Goal: Information Seeking & Learning: Understand process/instructions

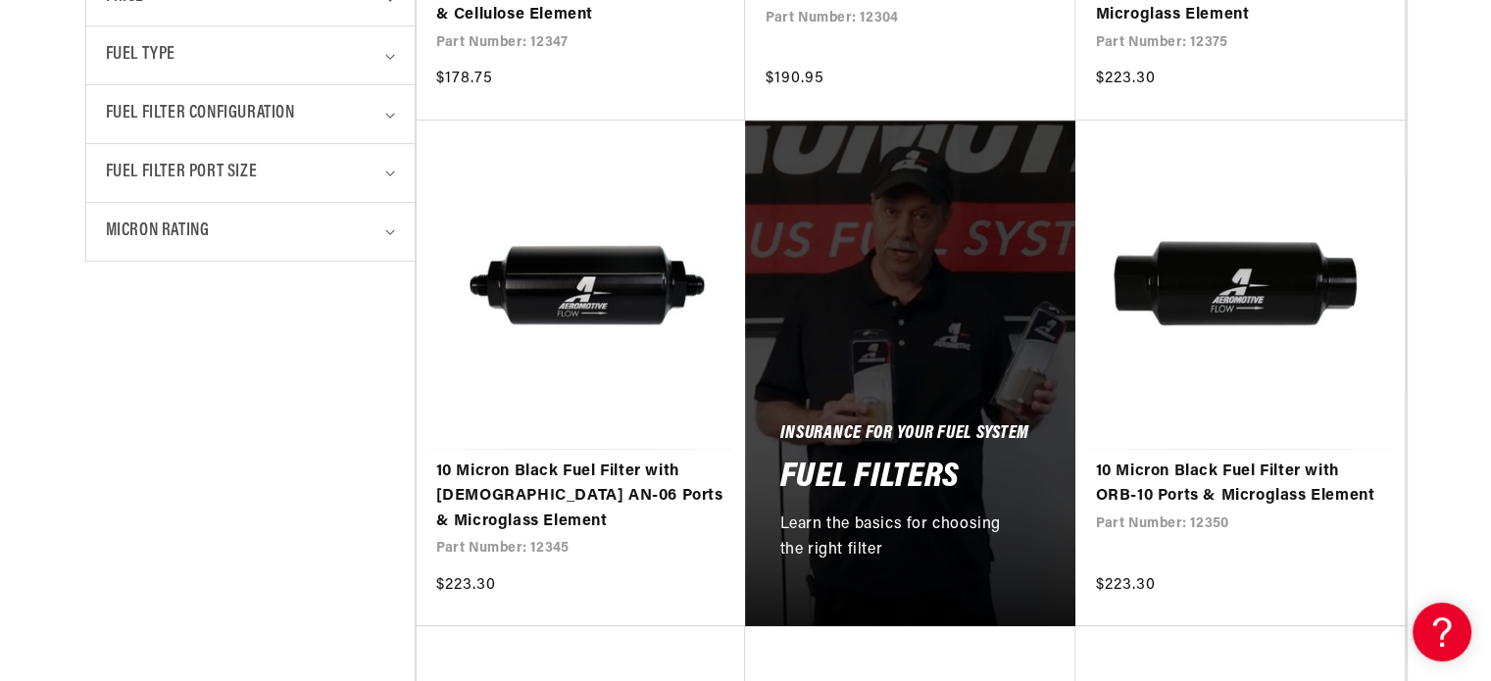
scroll to position [986, 0]
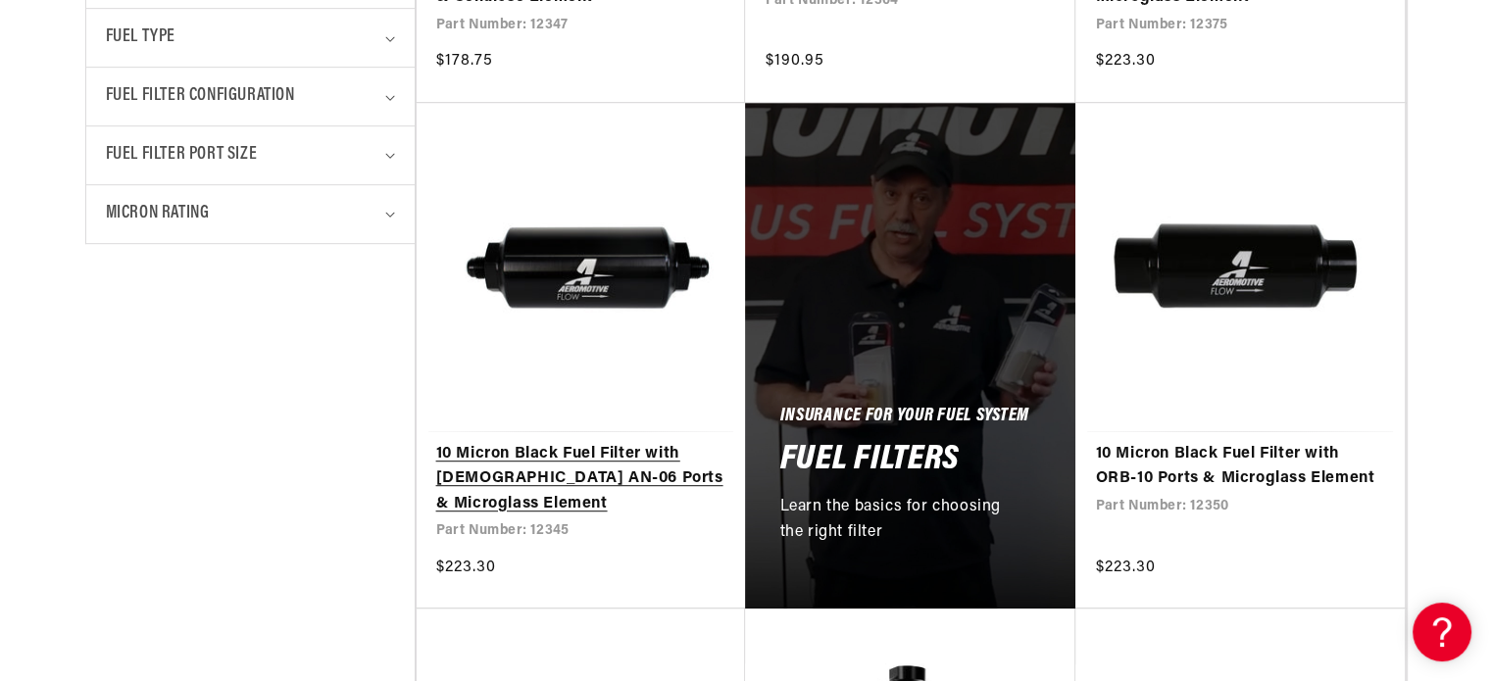
click at [617, 443] on link "10 Micron Black Fuel Filter with [DEMOGRAPHIC_DATA] AN-06 Ports & Microglass El…" at bounding box center [581, 480] width 290 height 76
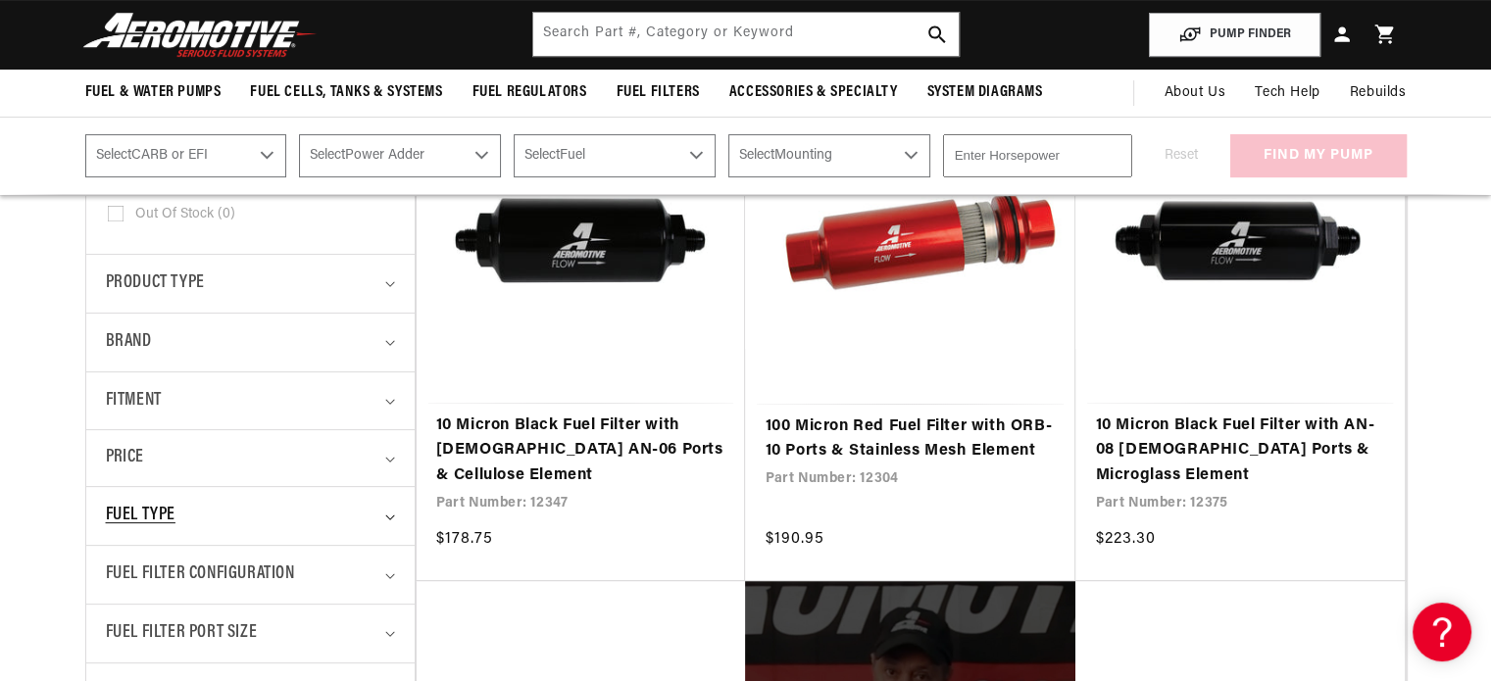
scroll to position [461, 0]
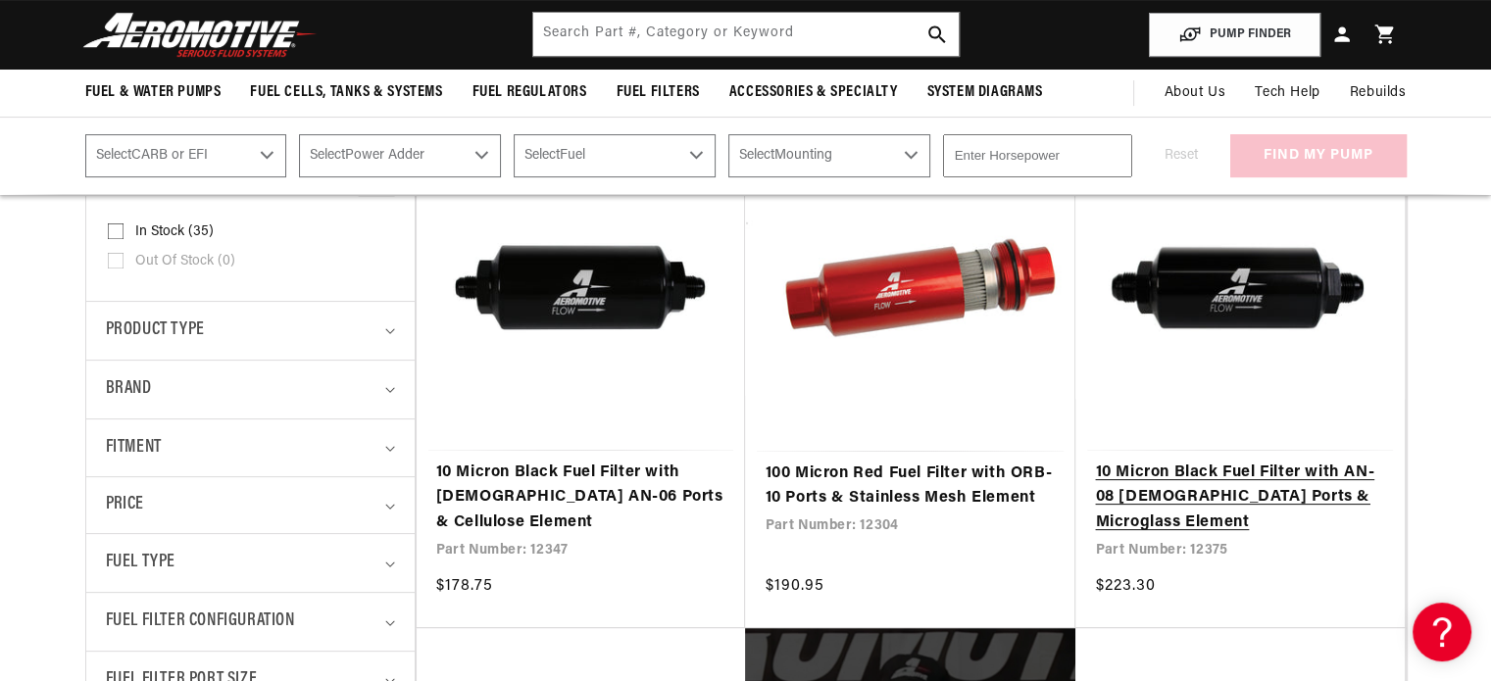
click at [1160, 477] on link "10 Micron Black Fuel Filter with AN-08 [DEMOGRAPHIC_DATA] Ports & Microglass El…" at bounding box center [1240, 499] width 290 height 76
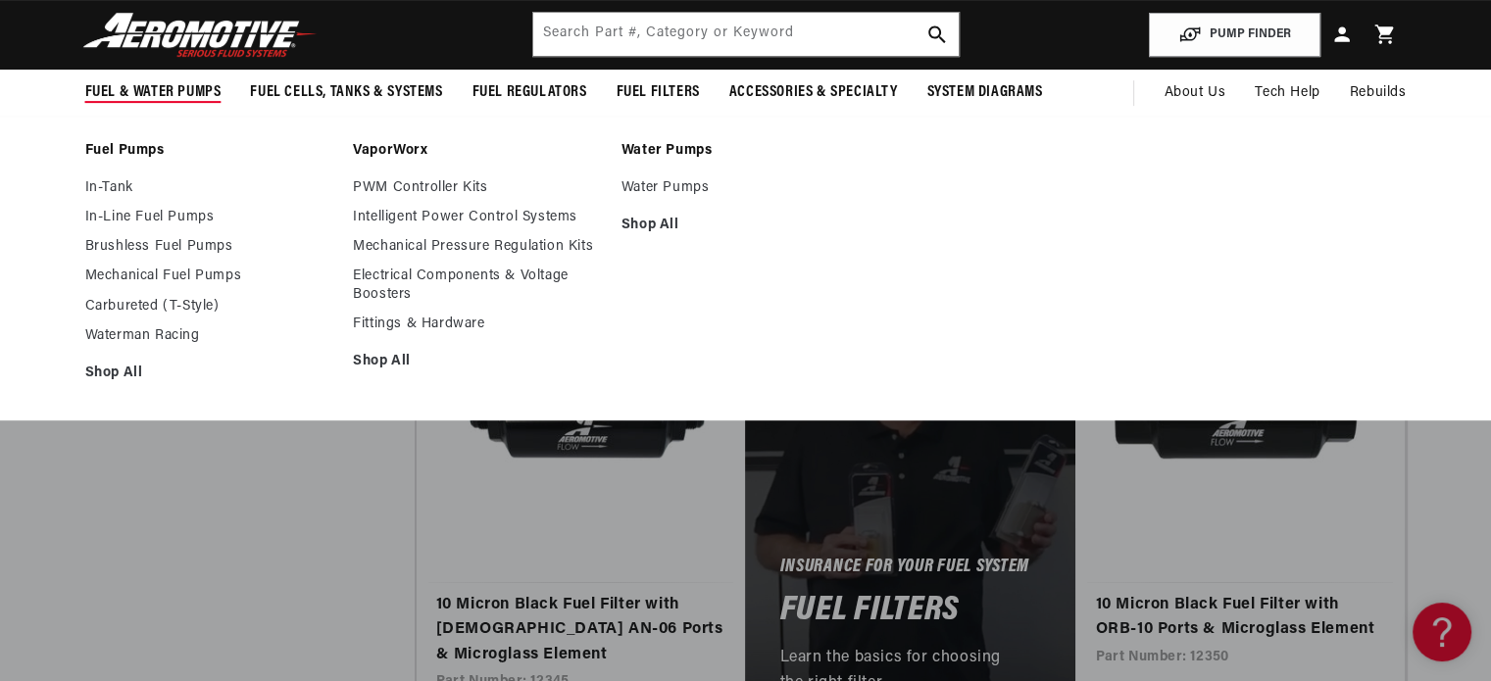
scroll to position [862, 0]
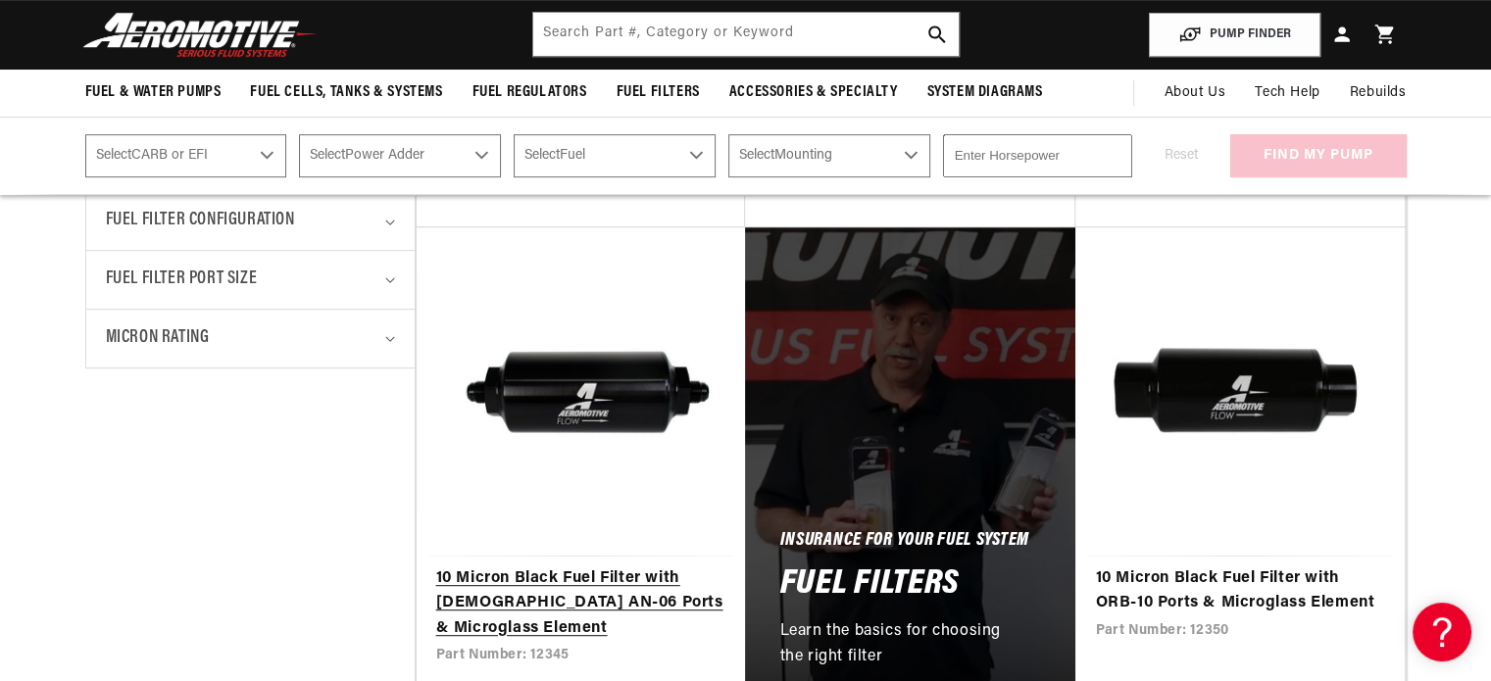
click at [504, 567] on link "10 Micron Black Fuel Filter with [DEMOGRAPHIC_DATA] AN-06 Ports & Microglass El…" at bounding box center [581, 605] width 290 height 76
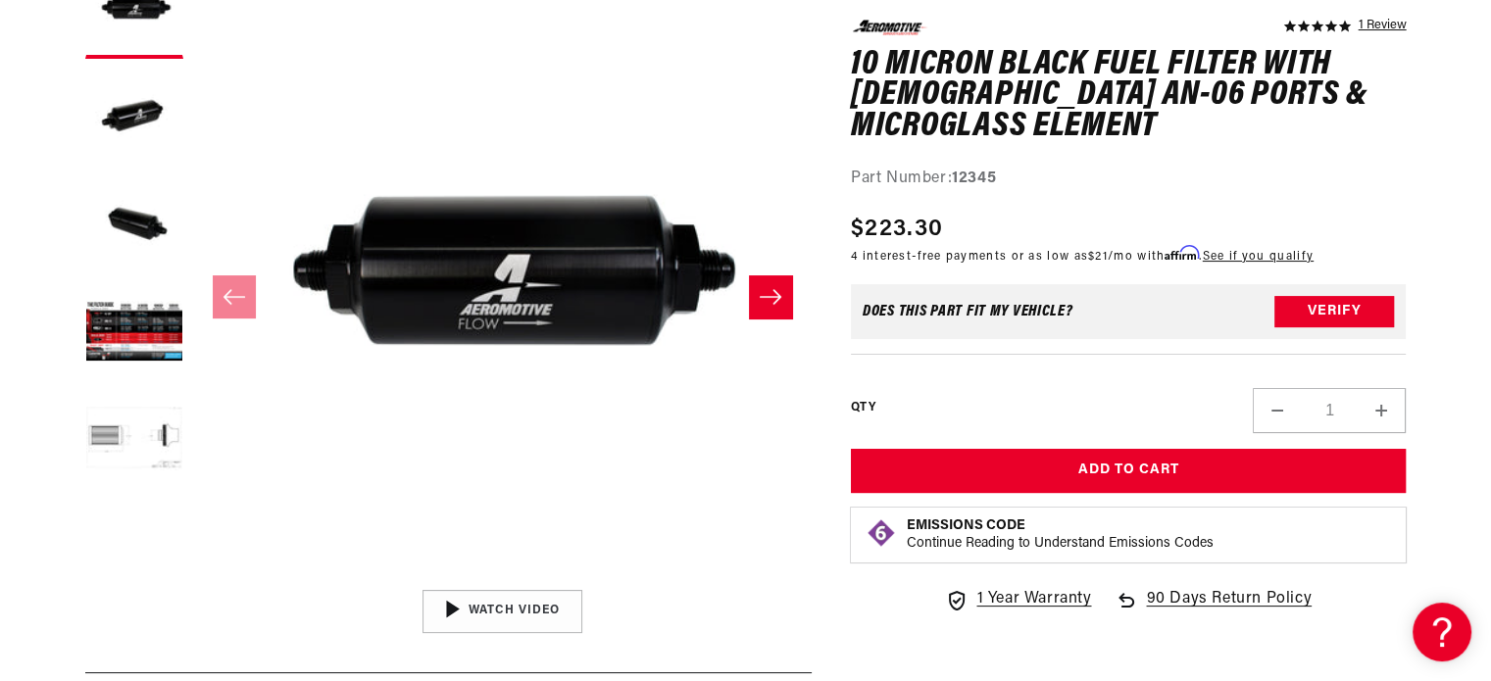
scroll to position [325, 0]
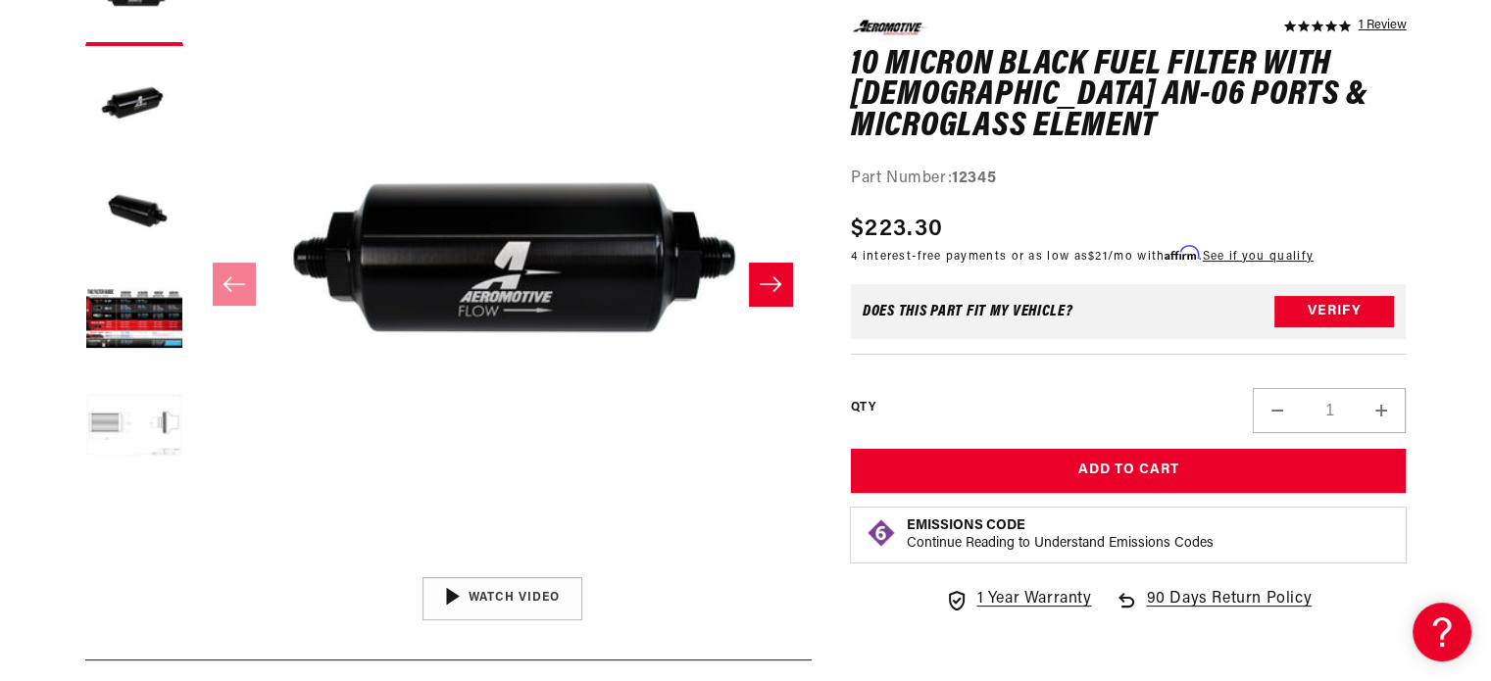
click at [175, 419] on button "Load image 5 in gallery view" at bounding box center [134, 428] width 98 height 98
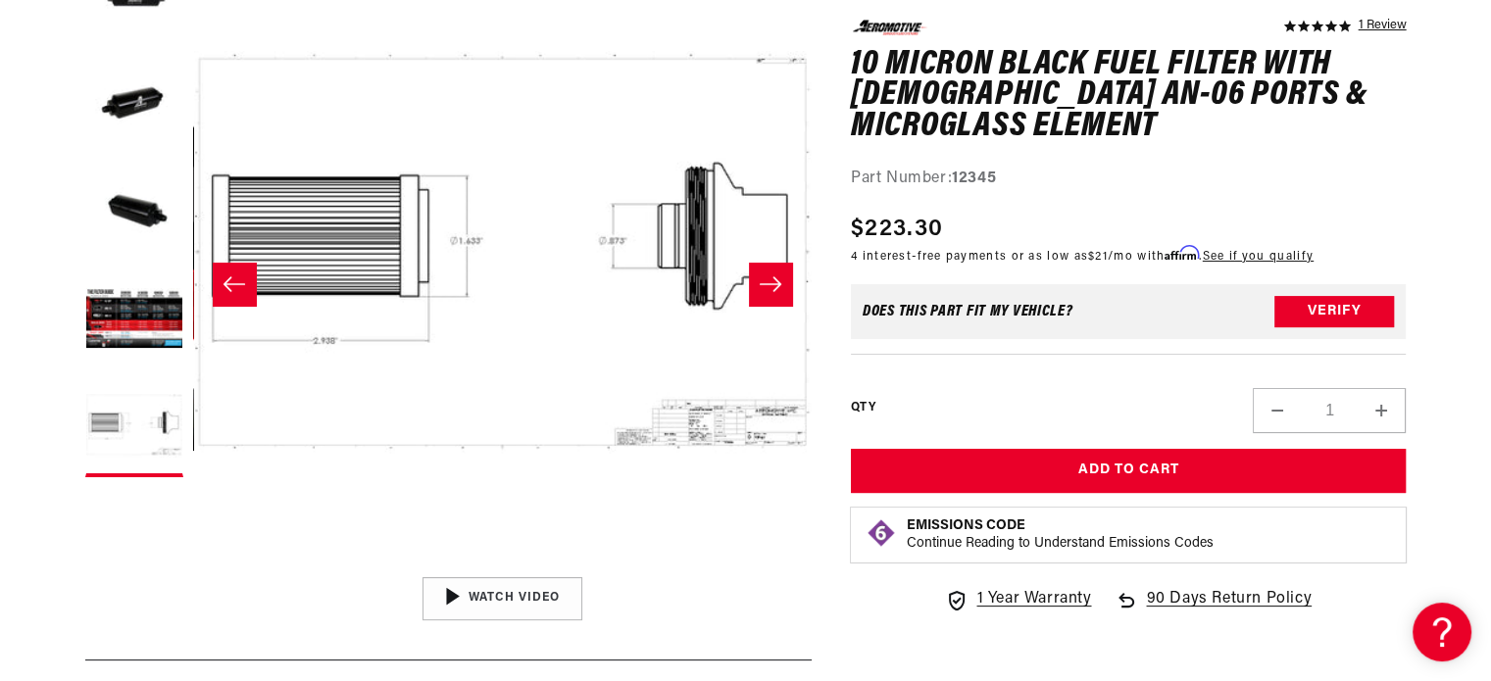
scroll to position [0, 2476]
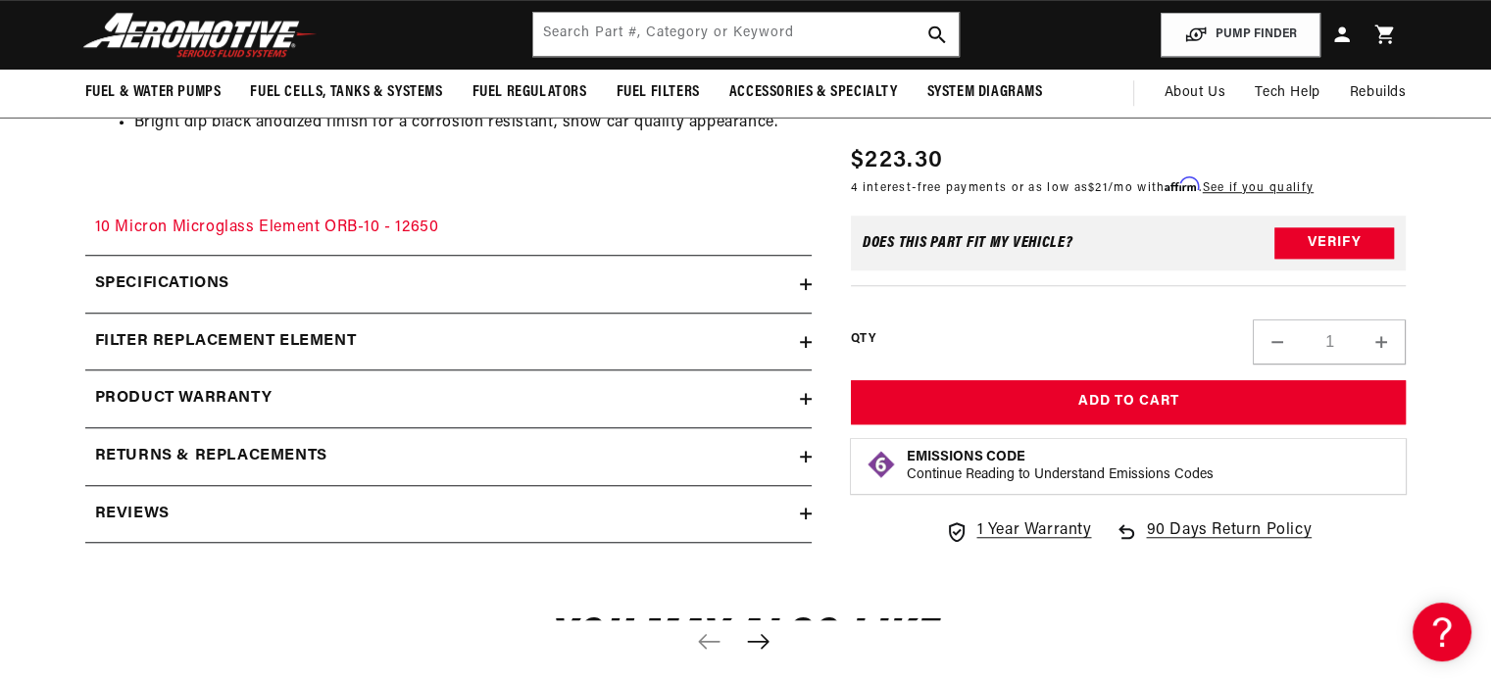
click at [677, 285] on div "Specifications" at bounding box center [442, 284] width 715 height 25
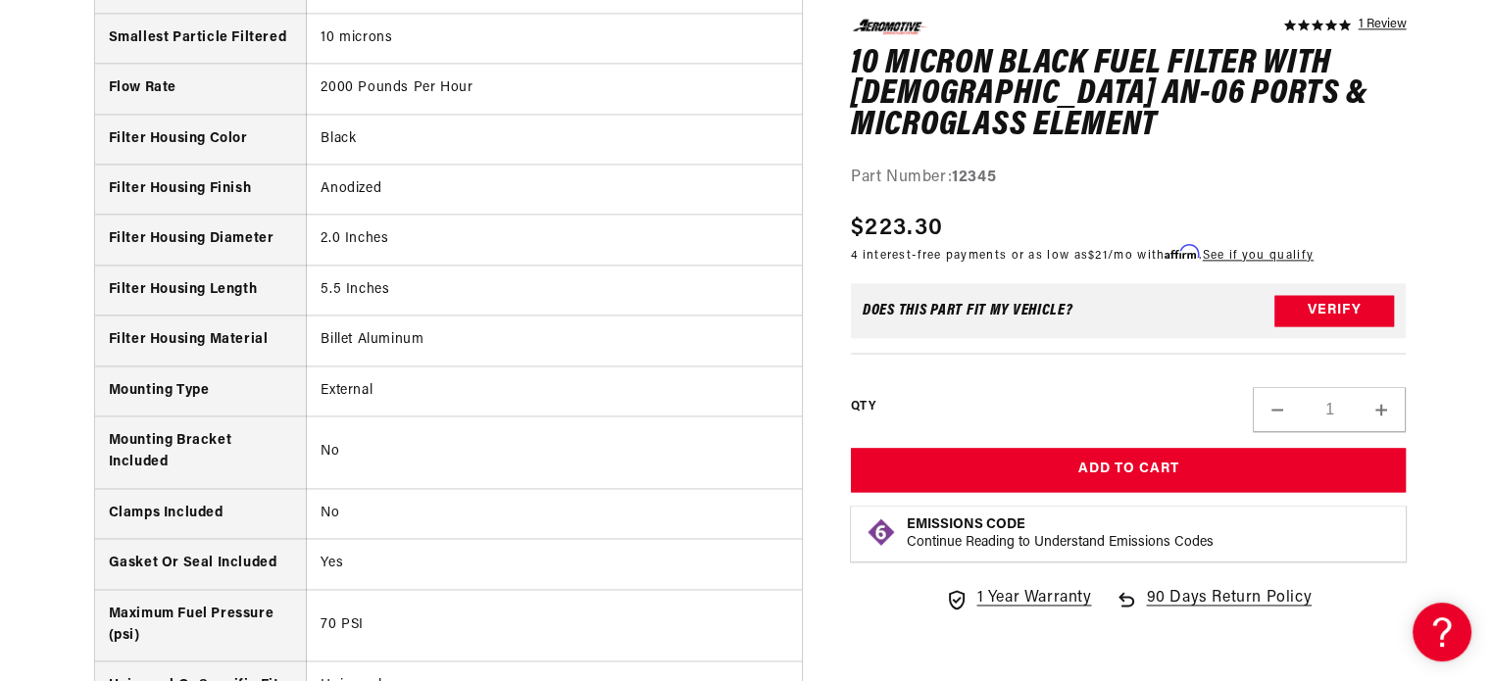
scroll to position [3310, 0]
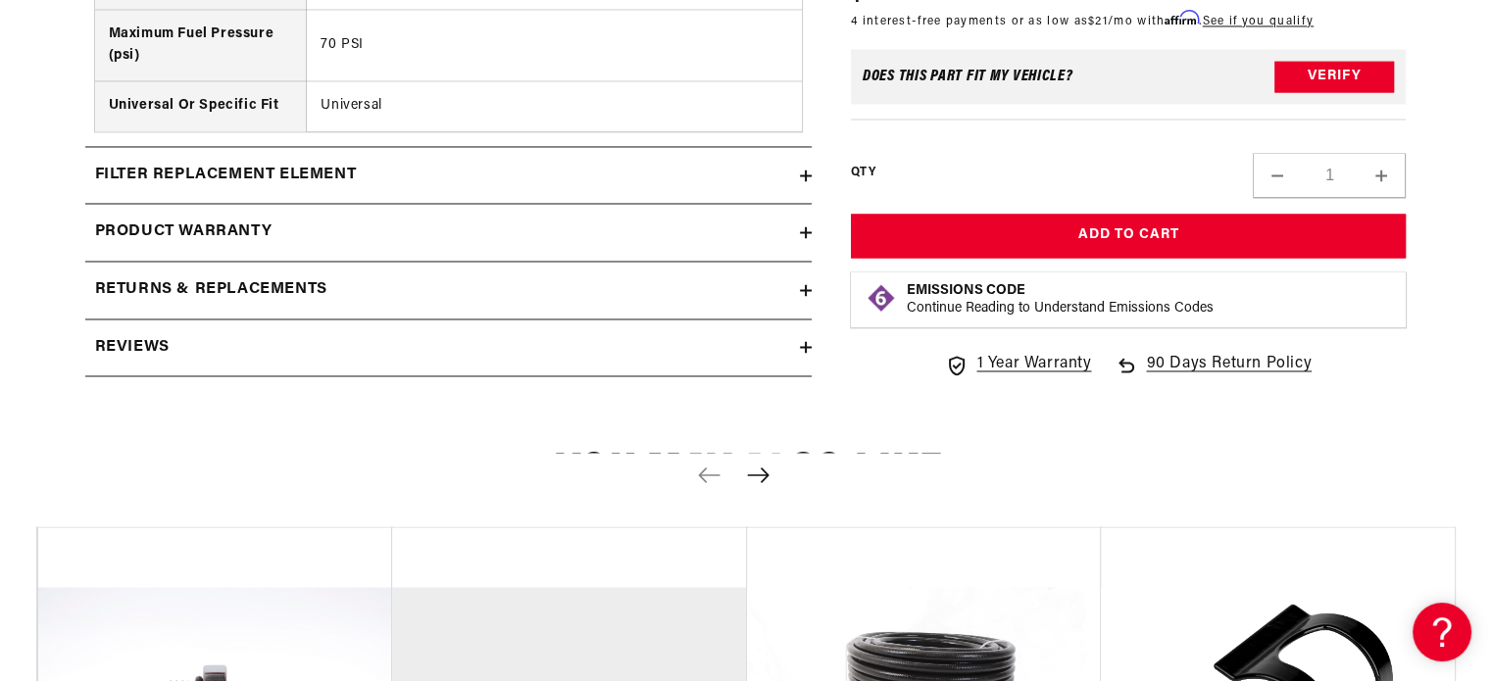
click at [652, 210] on summary "Product warranty" at bounding box center [448, 232] width 727 height 57
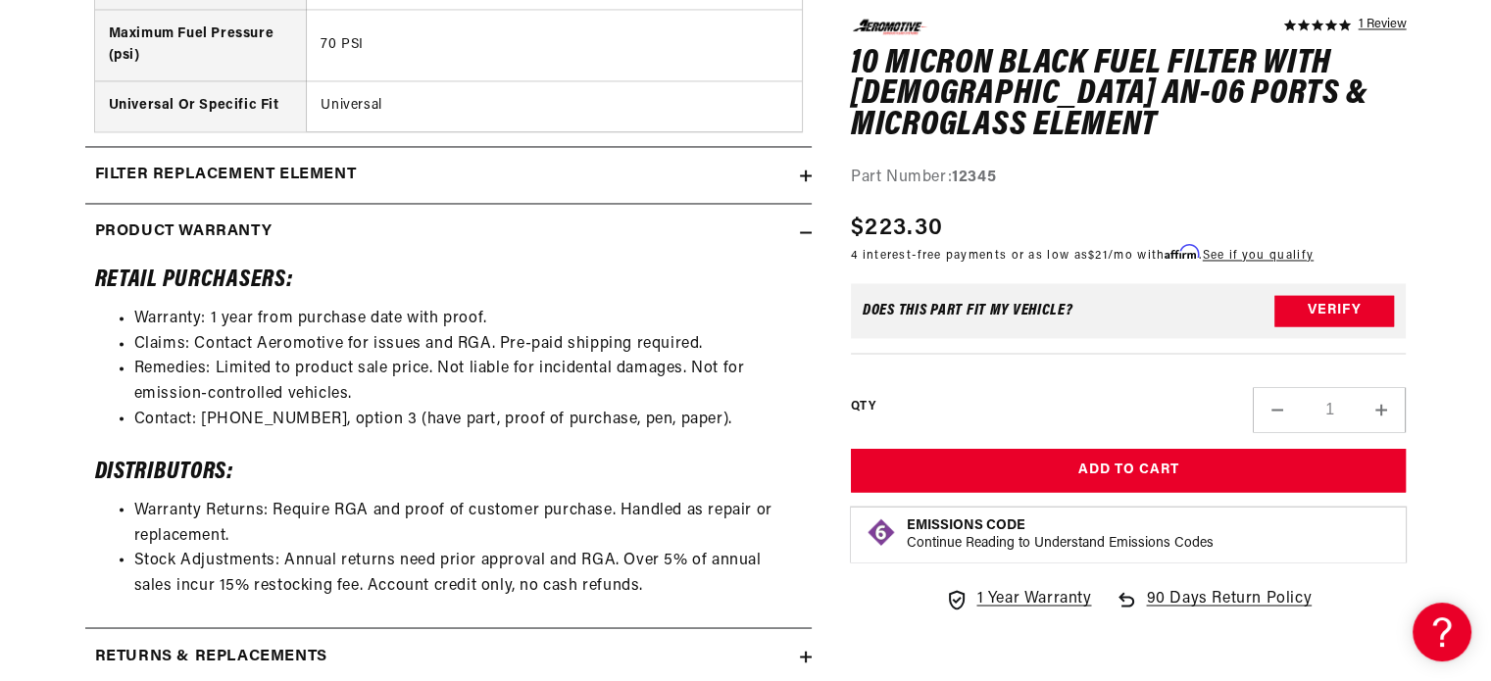
click at [641, 230] on div "Product warranty" at bounding box center [442, 232] width 715 height 25
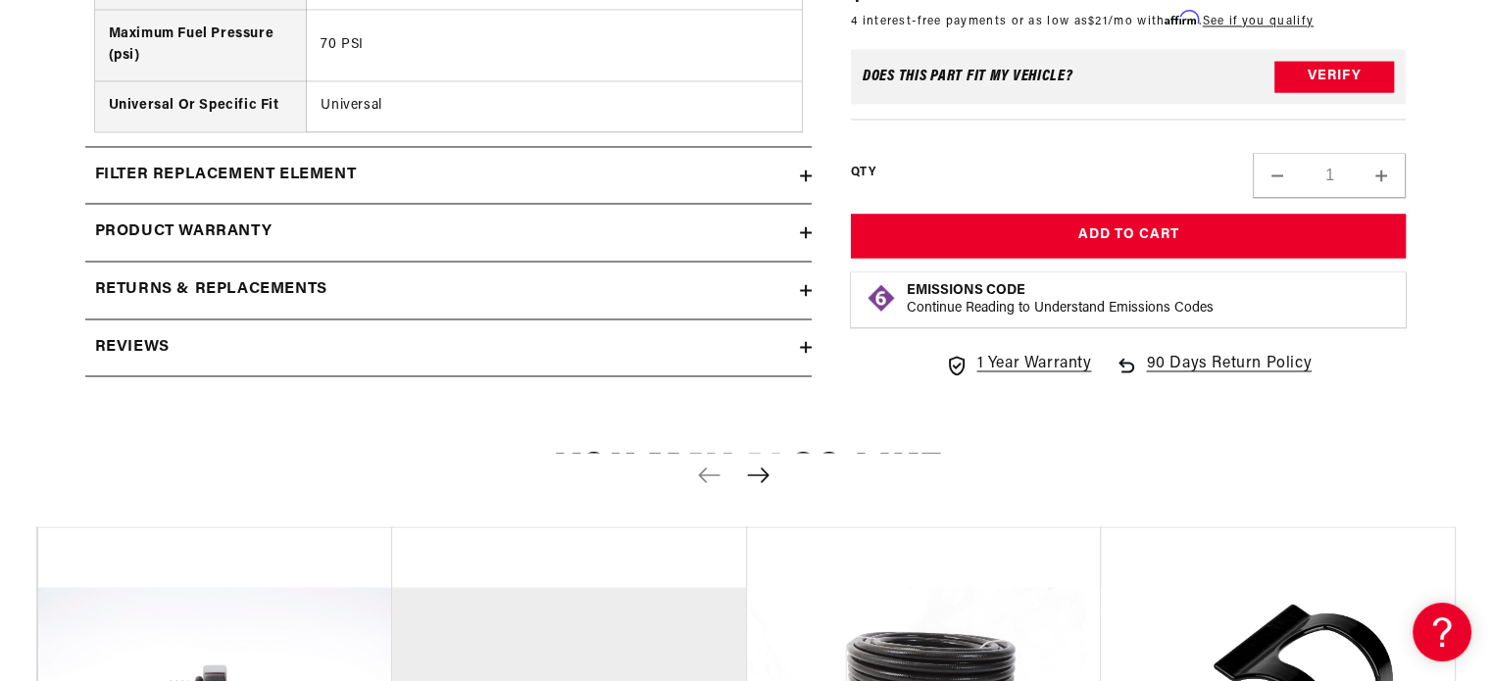
click at [621, 246] on summary "Product warranty" at bounding box center [448, 232] width 727 height 57
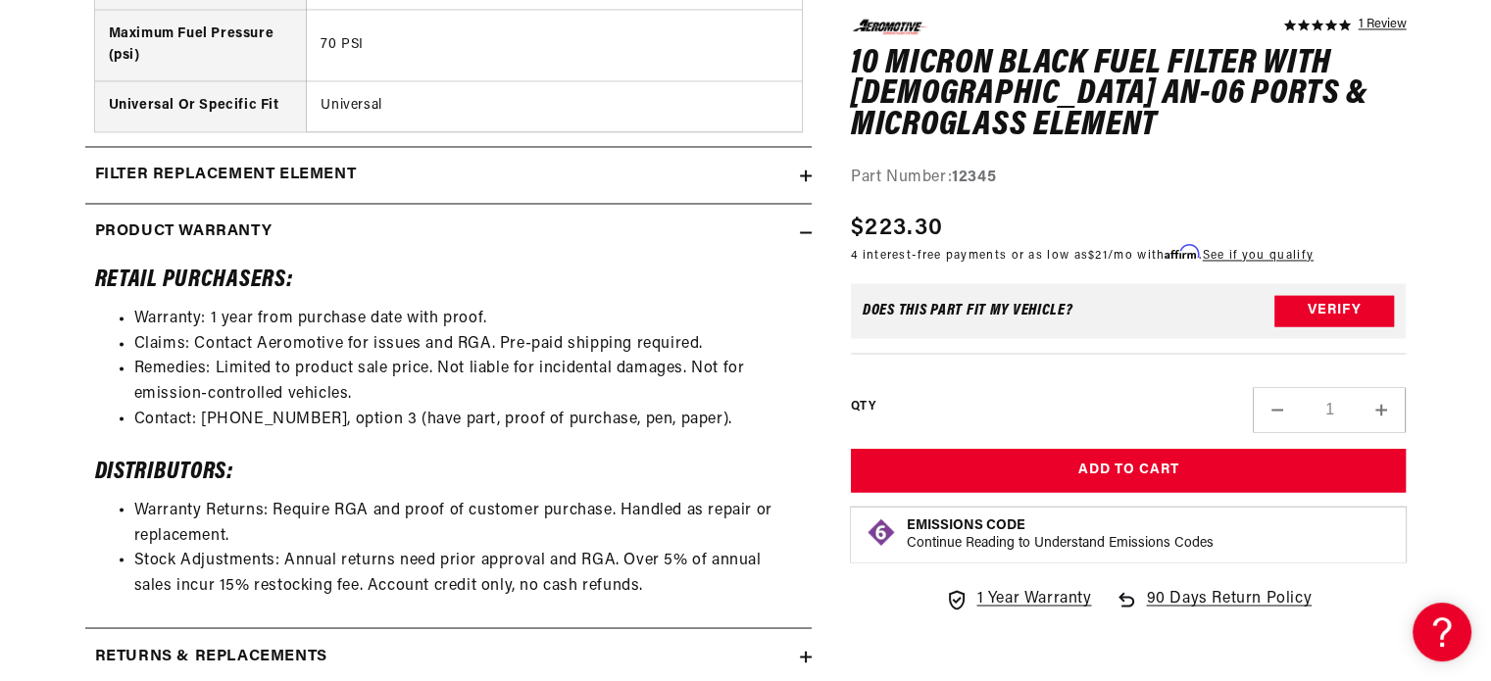
click at [621, 246] on summary "Product warranty" at bounding box center [448, 232] width 727 height 57
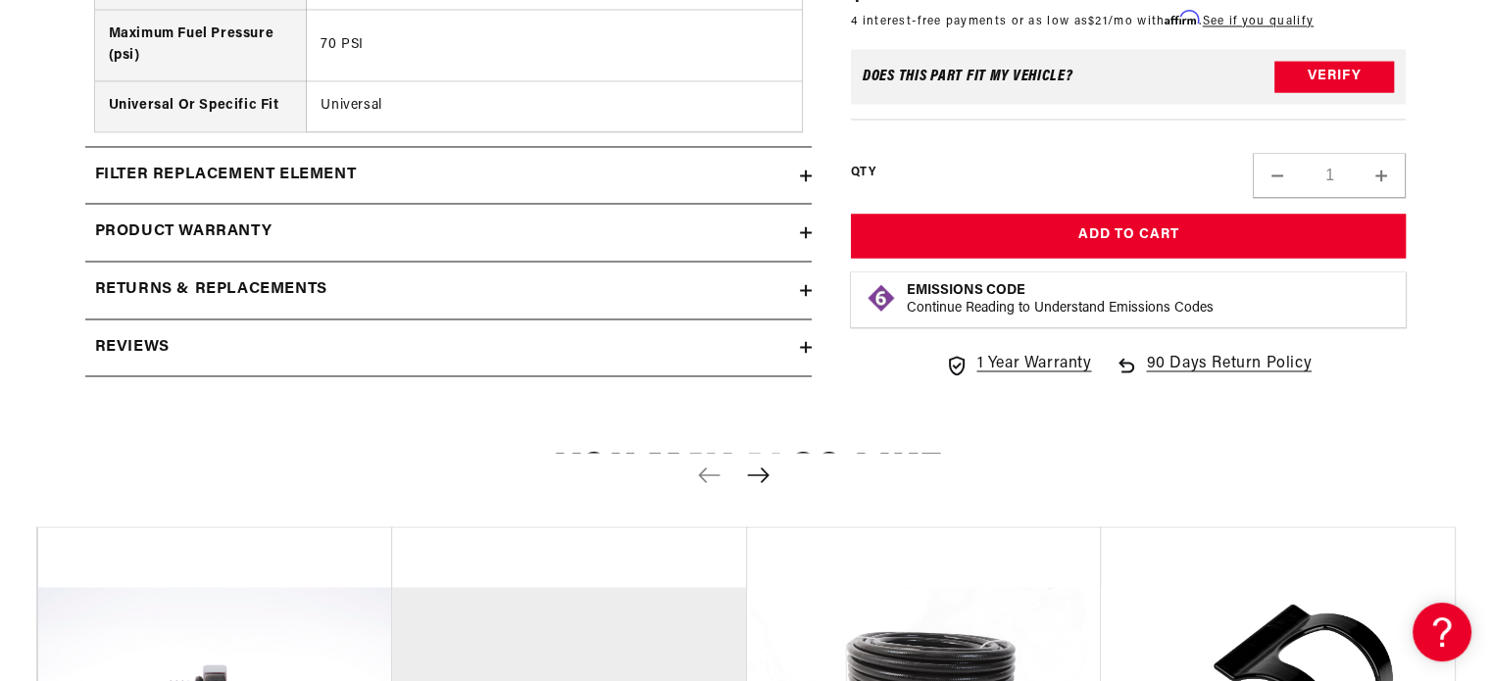
click at [618, 252] on summary "Product warranty" at bounding box center [448, 232] width 727 height 57
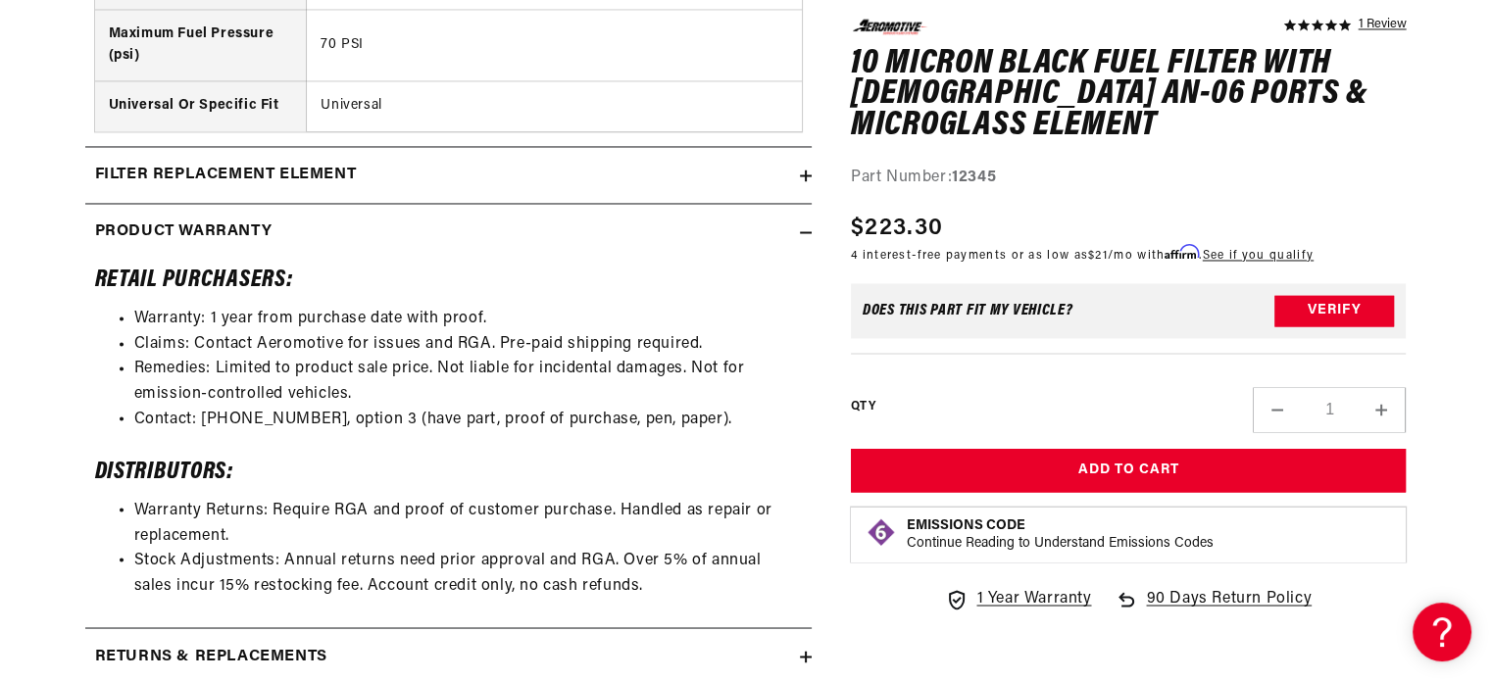
click at [612, 253] on summary "Product warranty" at bounding box center [448, 232] width 727 height 57
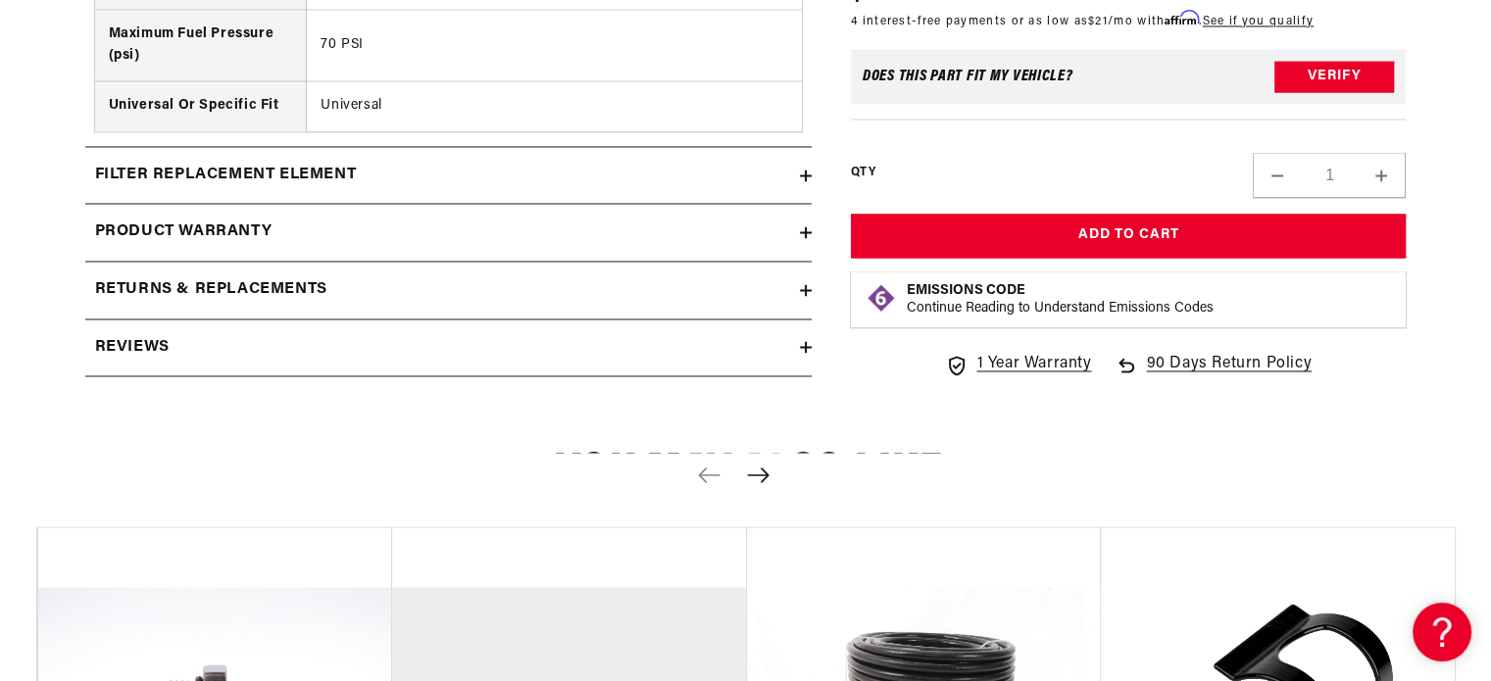
click at [600, 277] on div "Returns & replacements" at bounding box center [442, 289] width 715 height 25
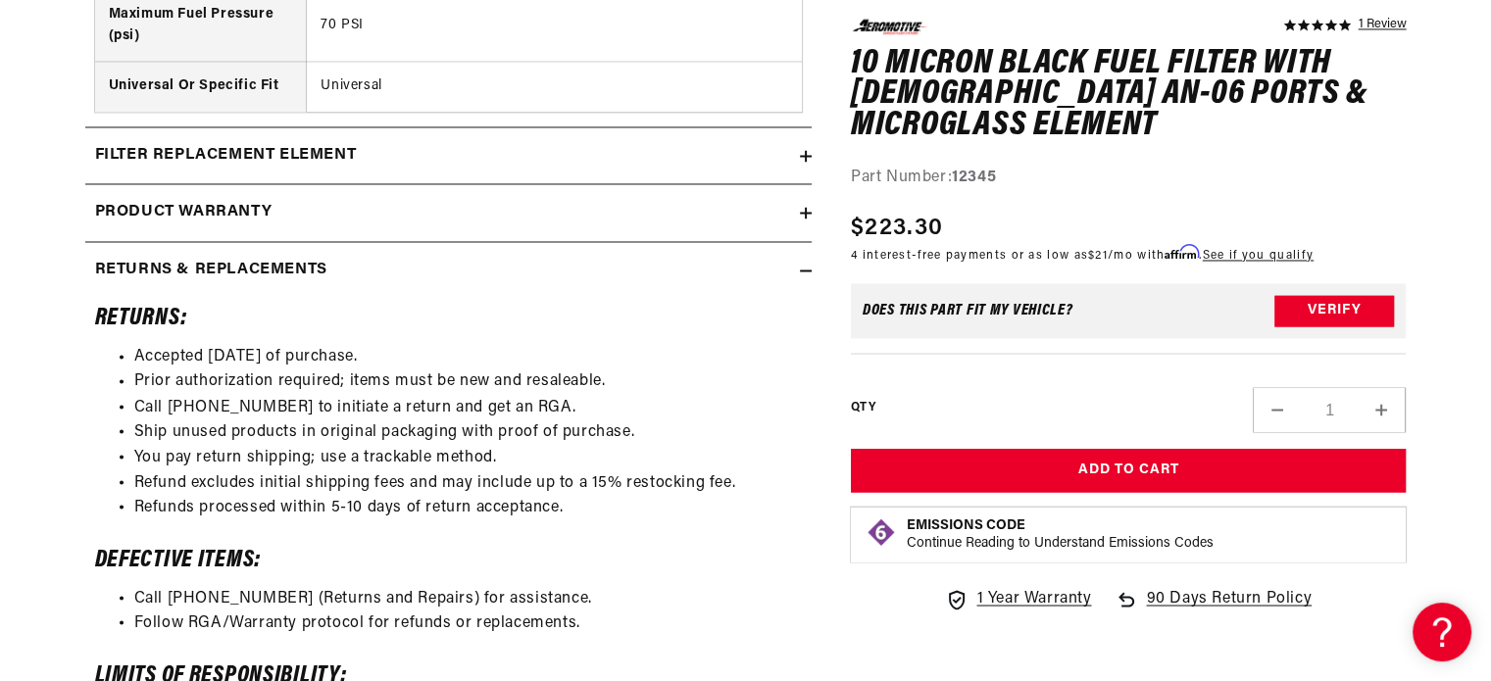
scroll to position [3332, 0]
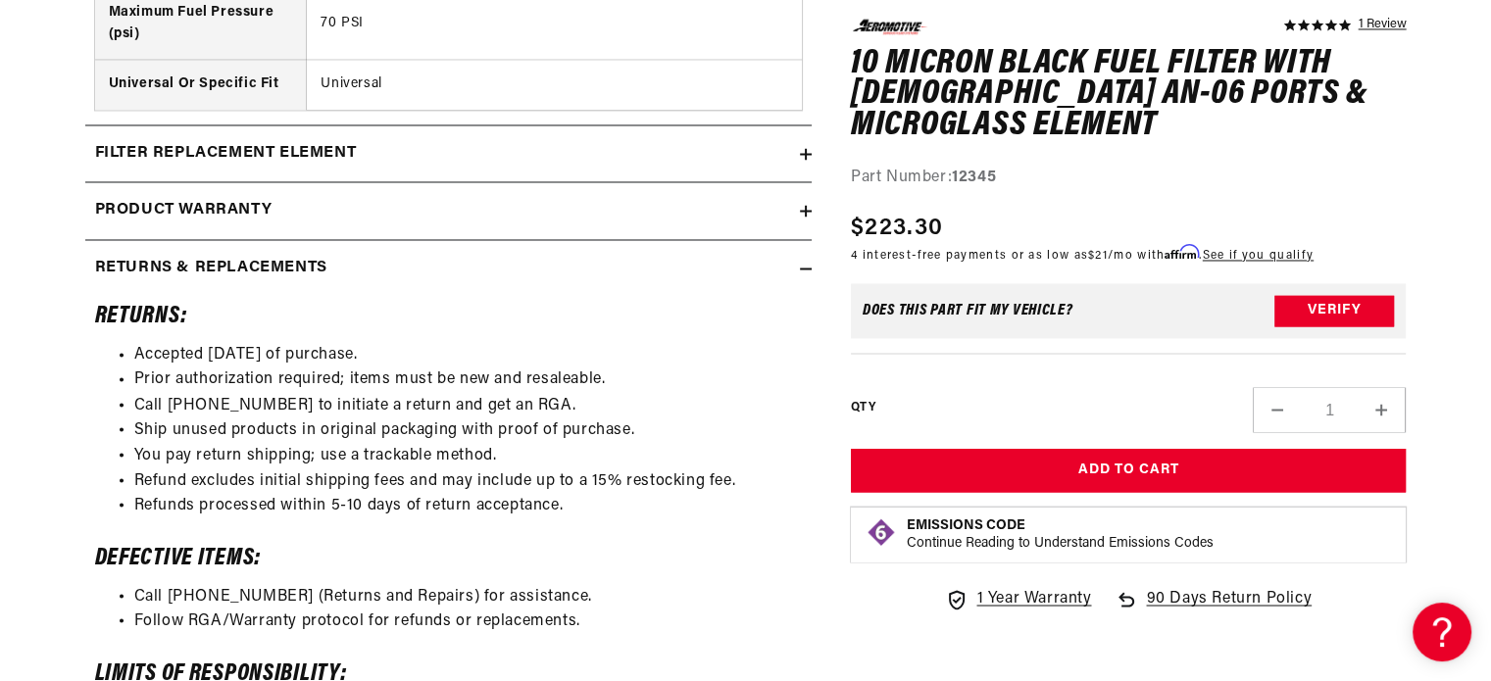
click at [701, 198] on div "Product warranty" at bounding box center [442, 210] width 715 height 25
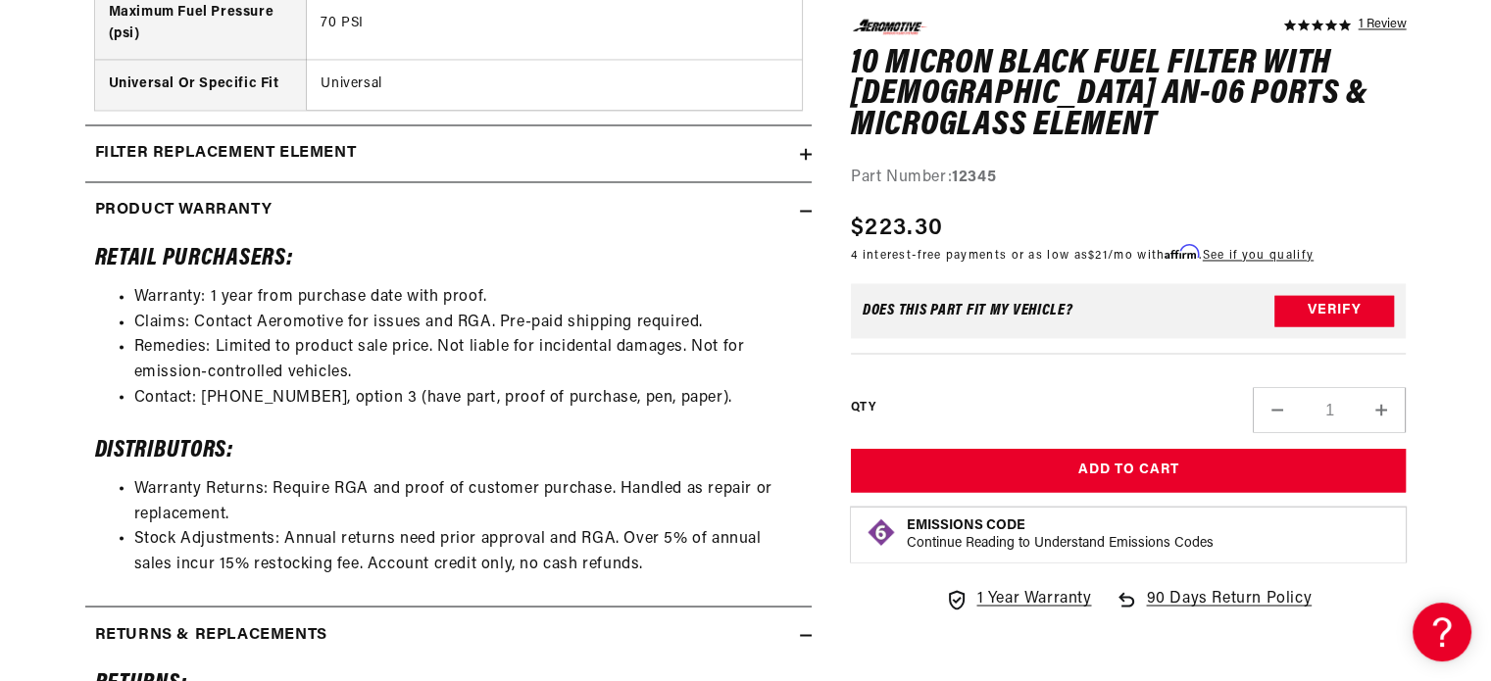
click at [703, 230] on summary "Product warranty" at bounding box center [448, 210] width 727 height 57
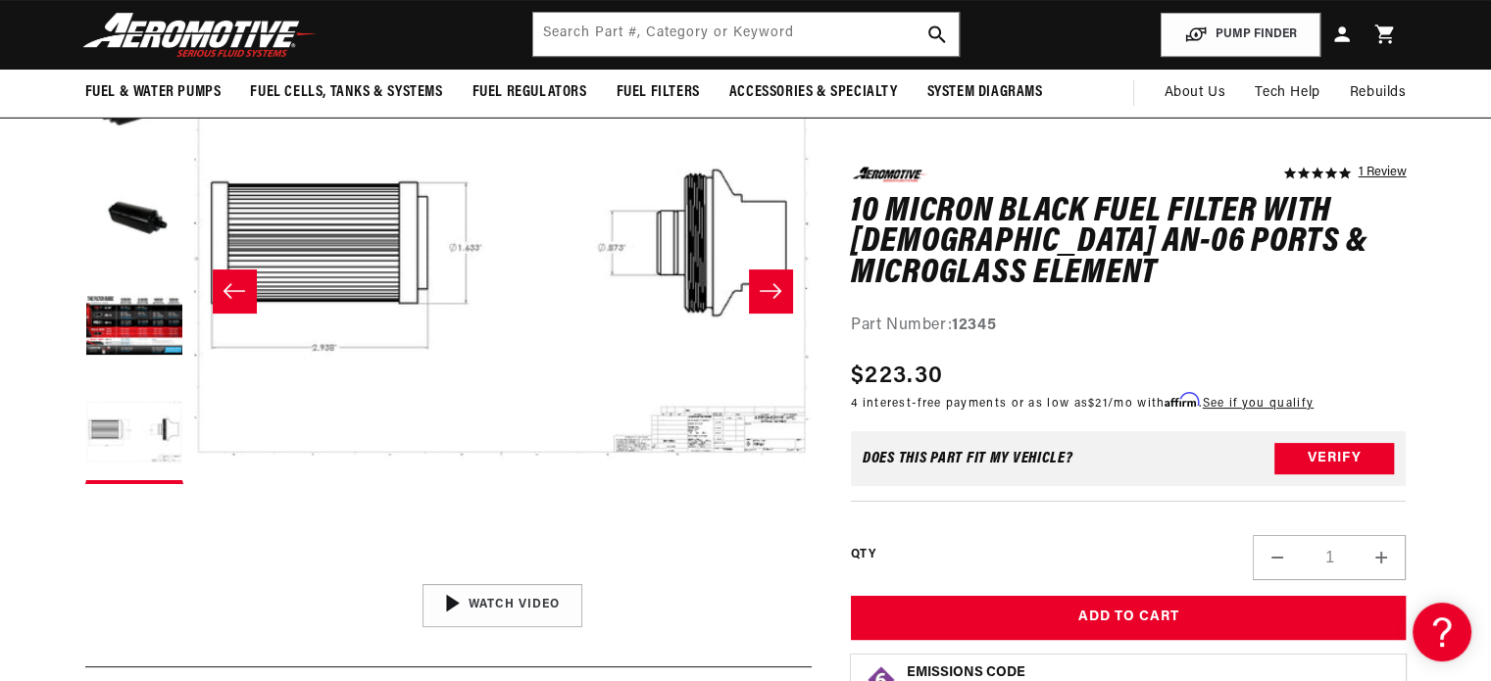
scroll to position [317, 0]
click at [193, 576] on button "Open media 5 in modal" at bounding box center [193, 576] width 0 height 0
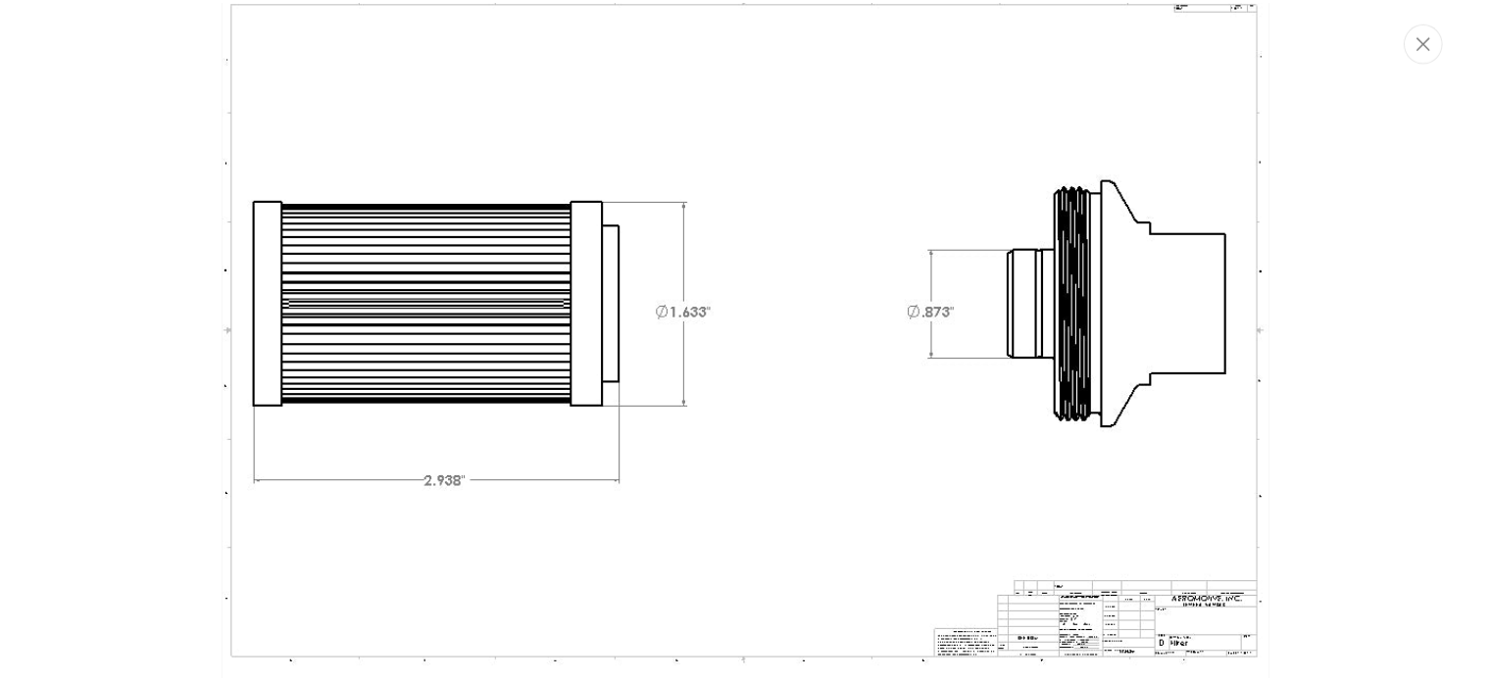
scroll to position [2898, 0]
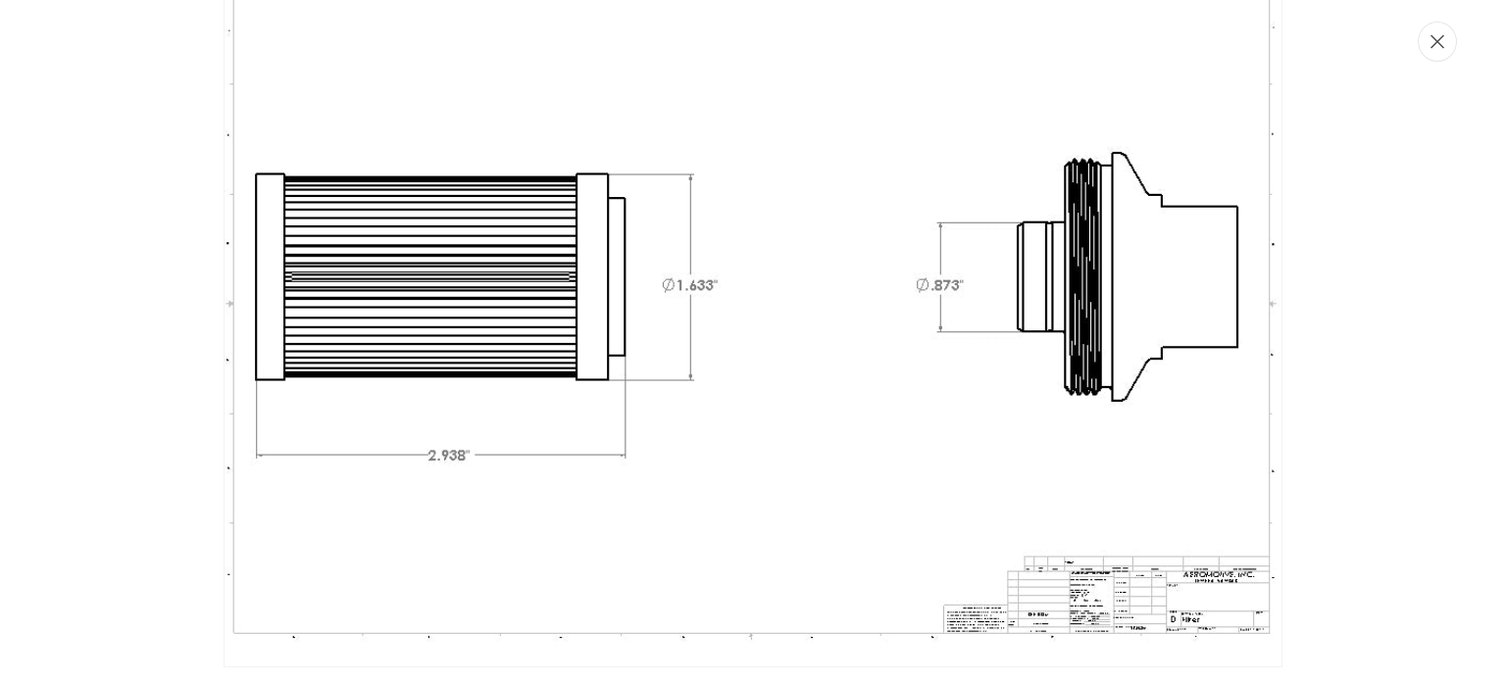
click at [1428, 54] on button "Close" at bounding box center [1437, 42] width 39 height 40
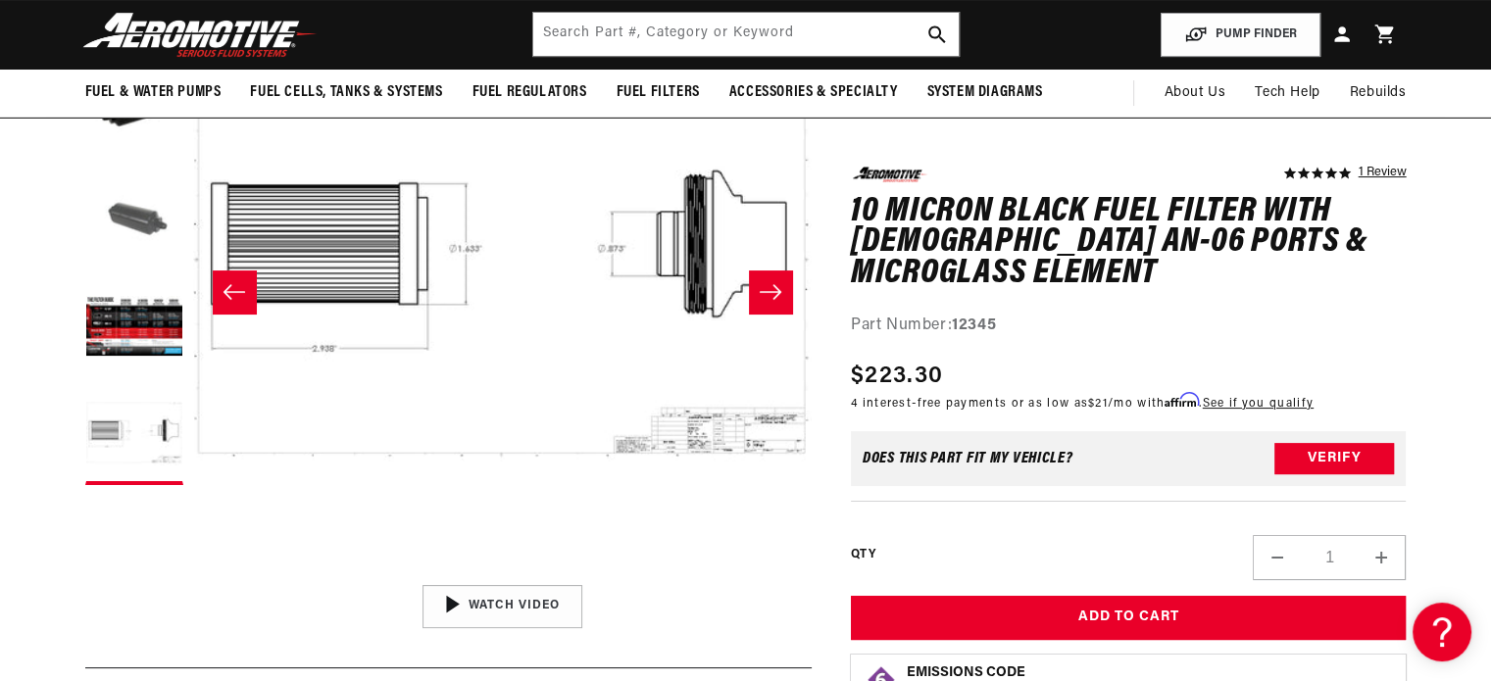
click at [150, 238] on button "Load image 3 in gallery view" at bounding box center [134, 221] width 98 height 98
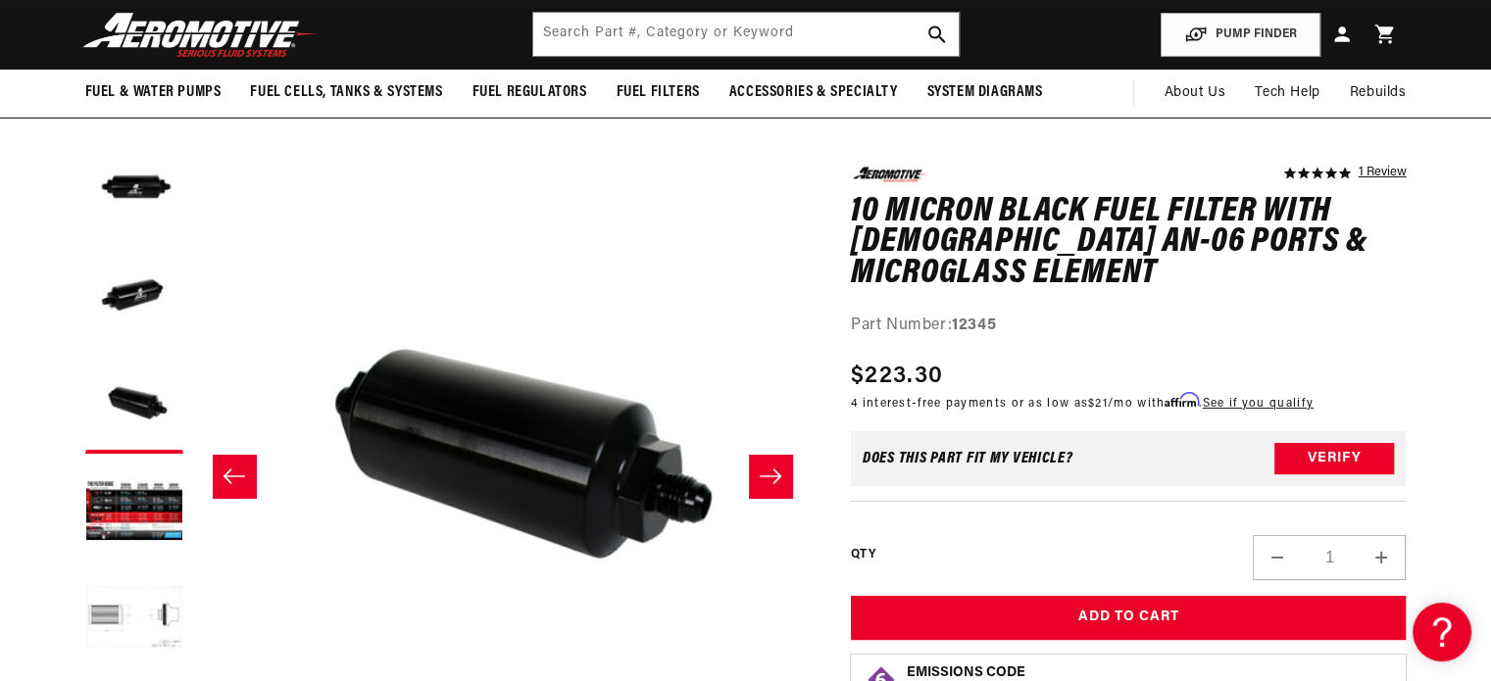
scroll to position [122, 0]
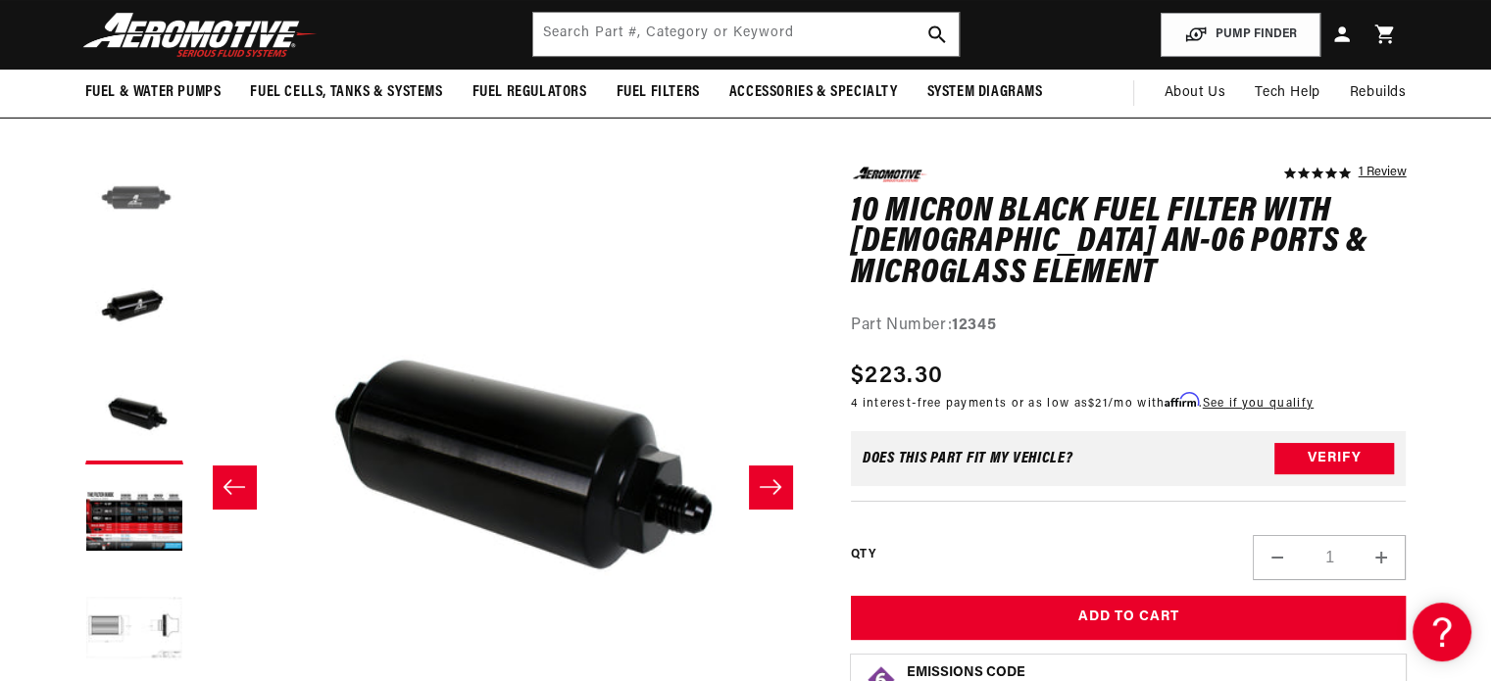
click at [137, 220] on button "Load image 1 in gallery view" at bounding box center [134, 200] width 98 height 98
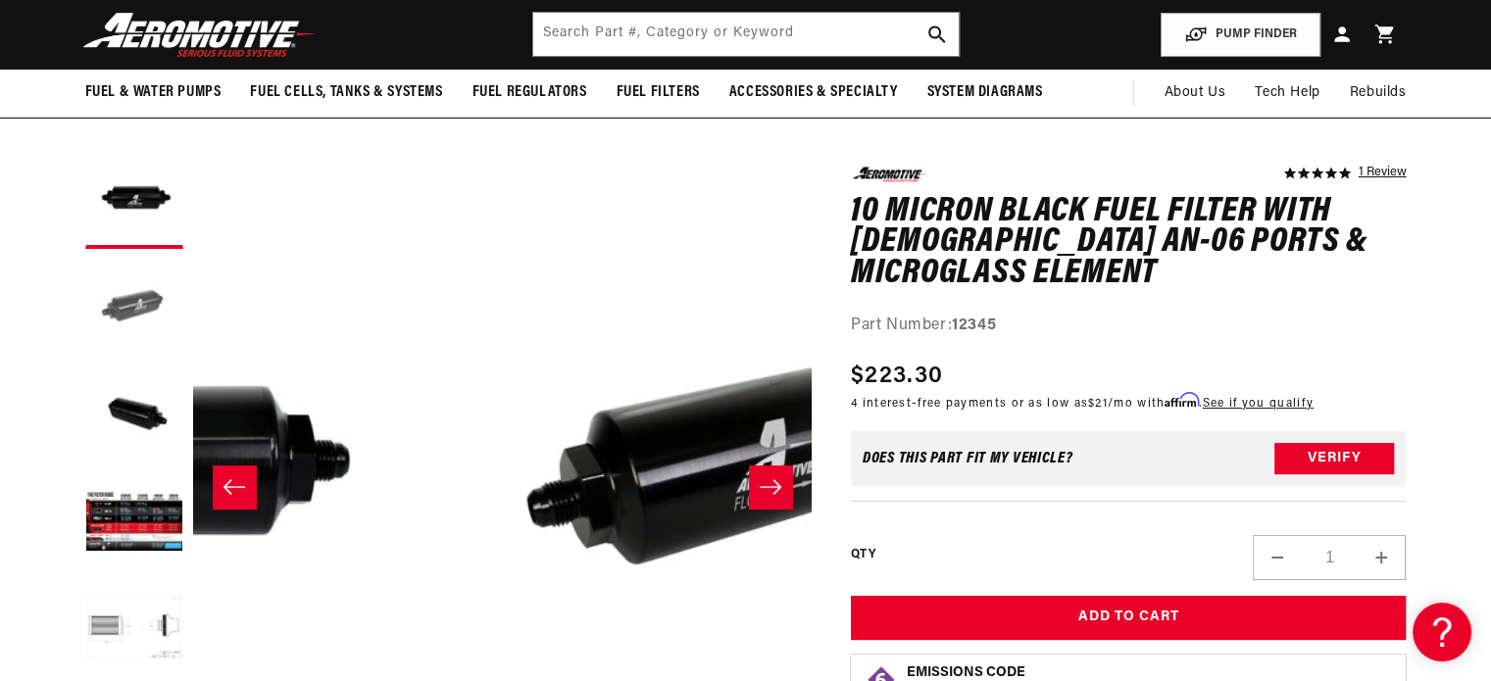
click at [148, 328] on button "Load image 2 in gallery view" at bounding box center [134, 308] width 98 height 98
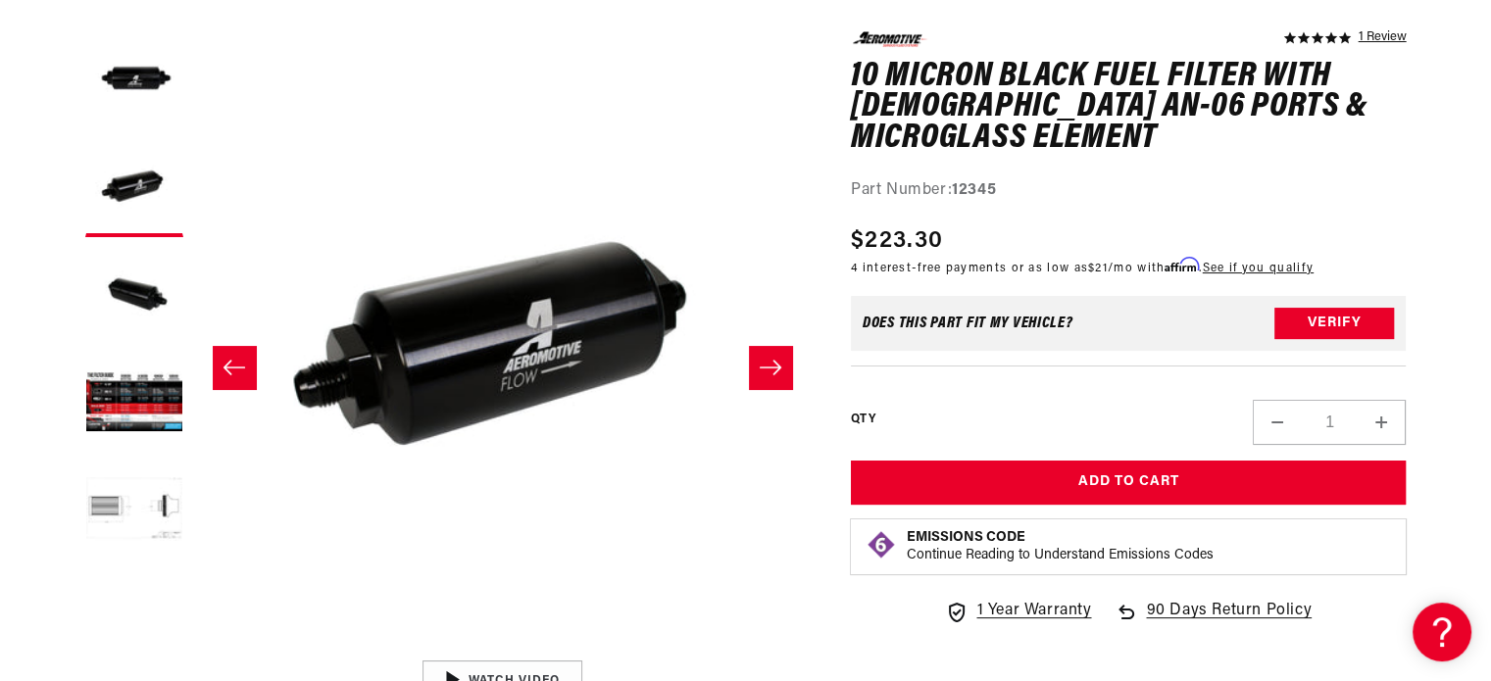
scroll to position [0, 0]
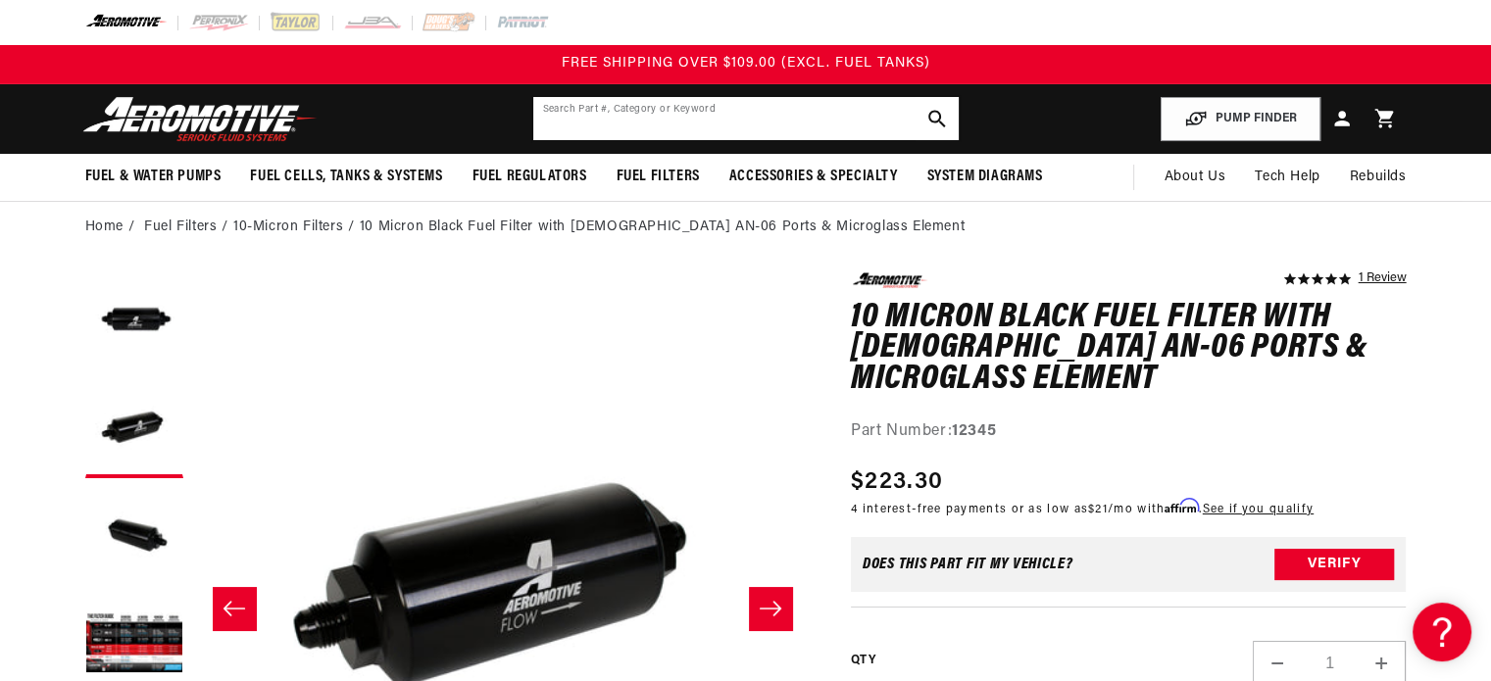
click at [643, 112] on input "text" at bounding box center [746, 118] width 426 height 43
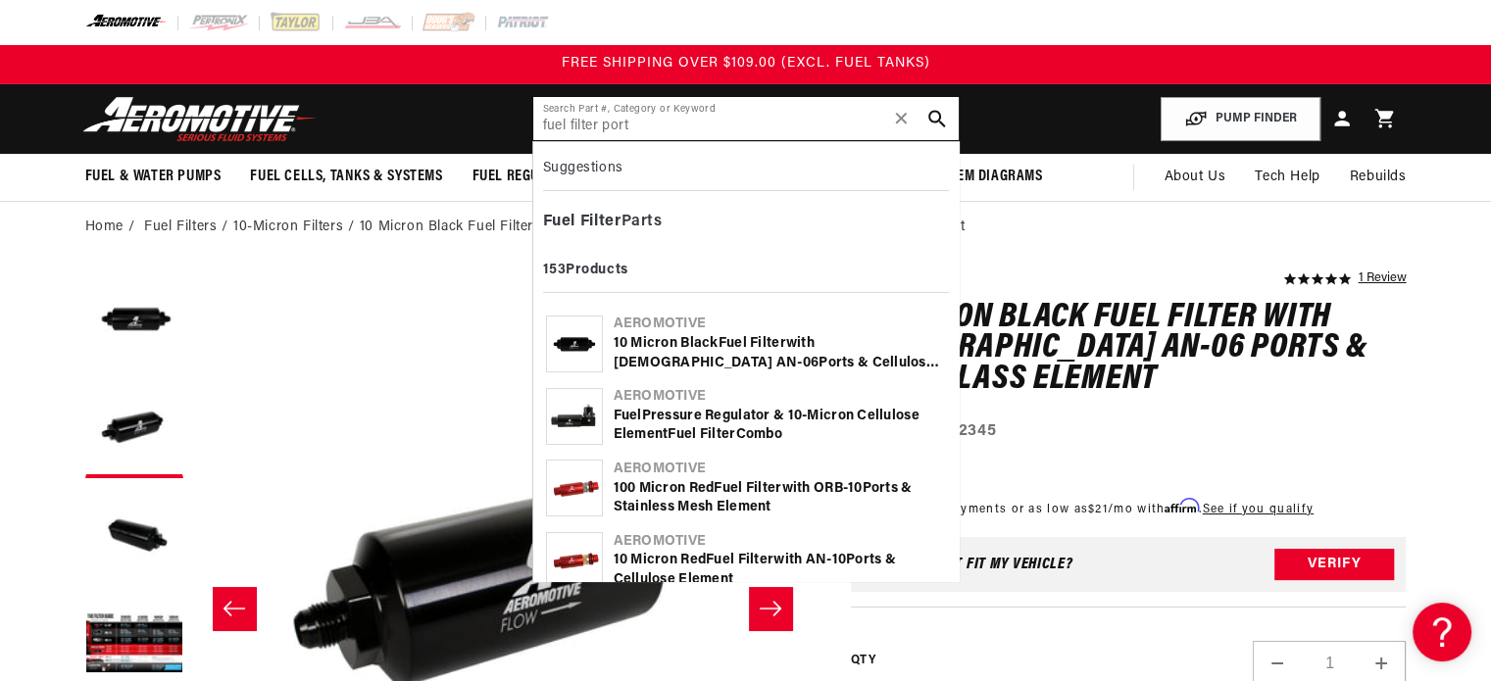
type input "fuel filter port"
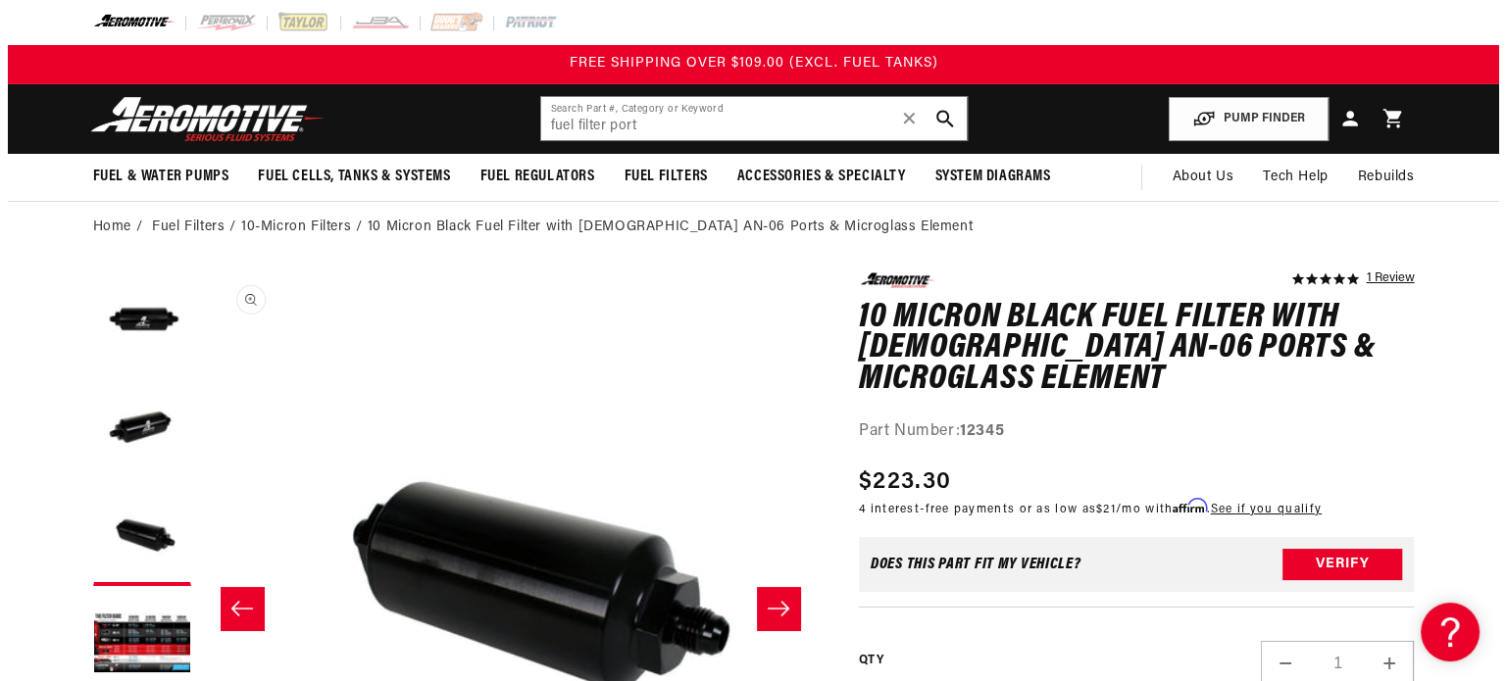
scroll to position [0, 1238]
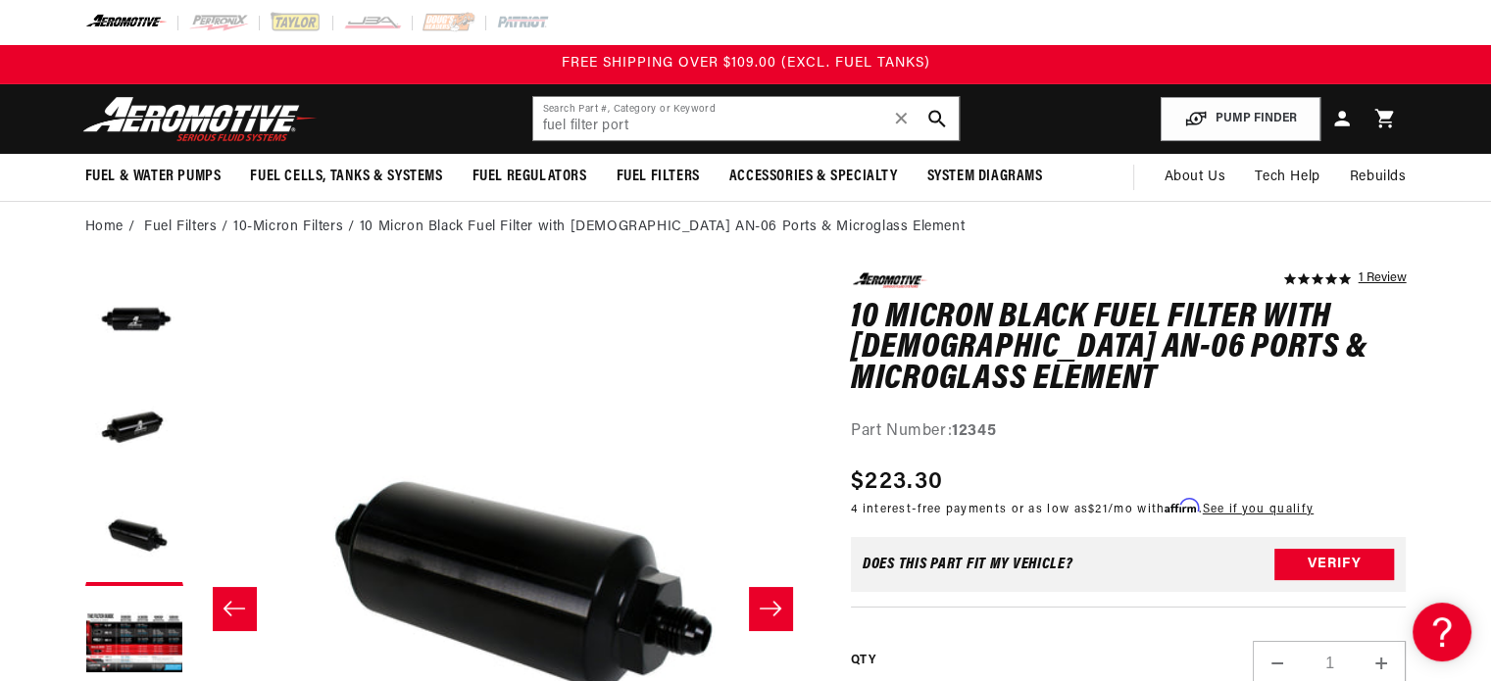
click at [292, 234] on li "10-Micron Filters" at bounding box center [296, 228] width 126 height 22
click at [282, 227] on li "10-Micron Filters" at bounding box center [296, 228] width 126 height 22
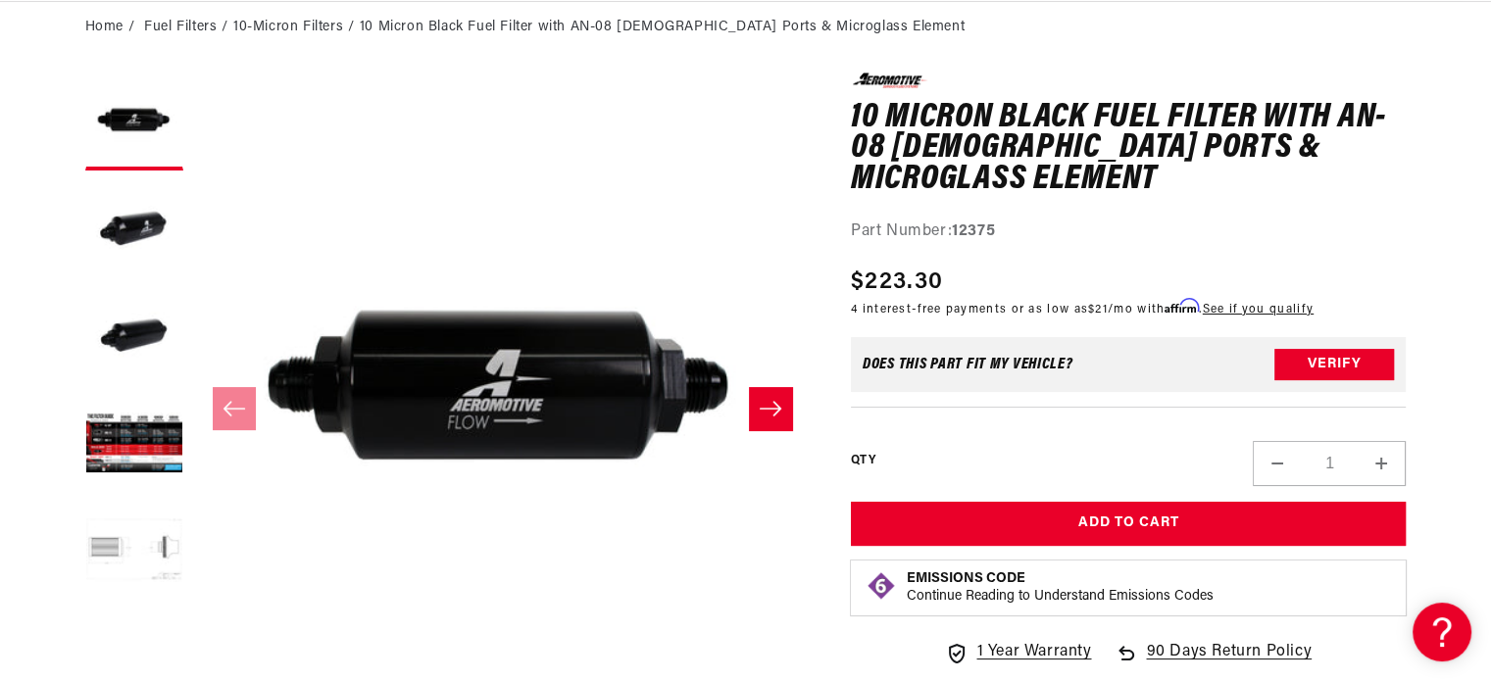
click at [116, 583] on button "Load image 5 in gallery view" at bounding box center [134, 553] width 98 height 98
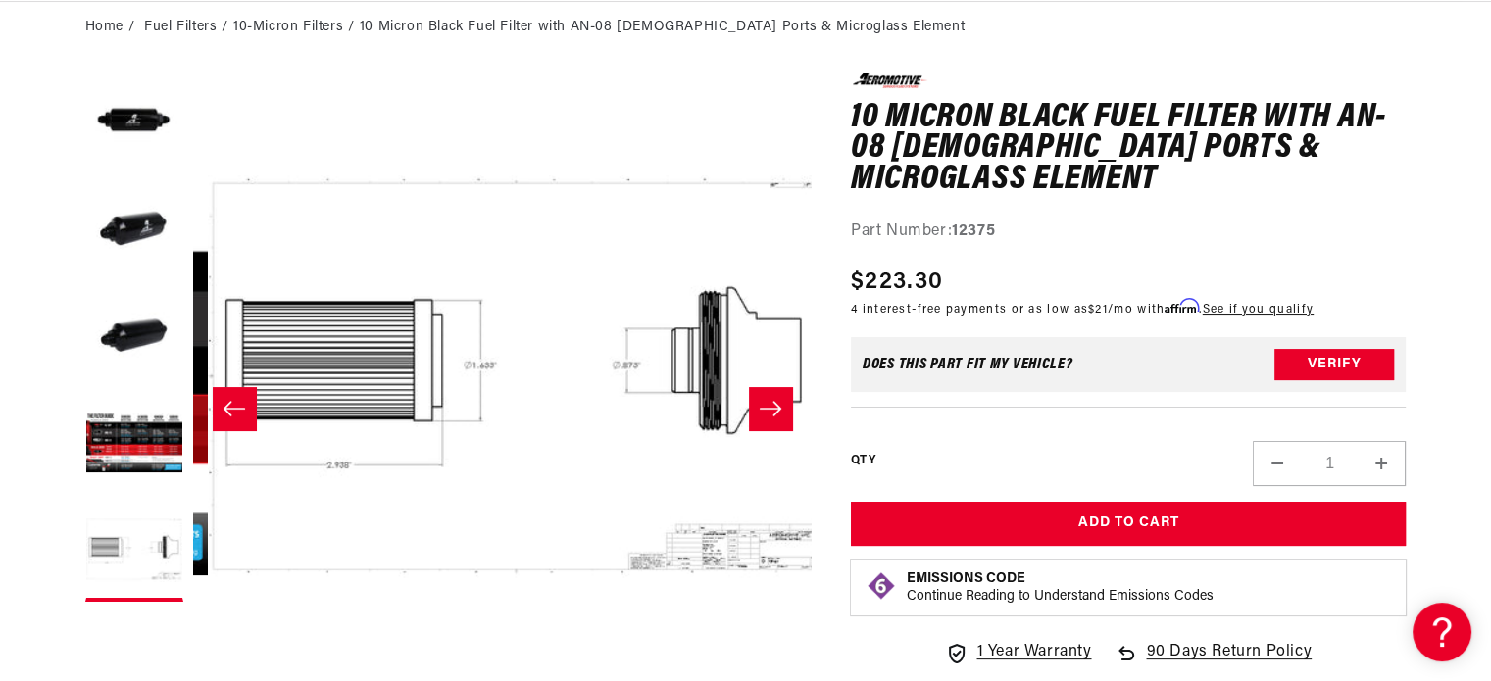
scroll to position [0, 2476]
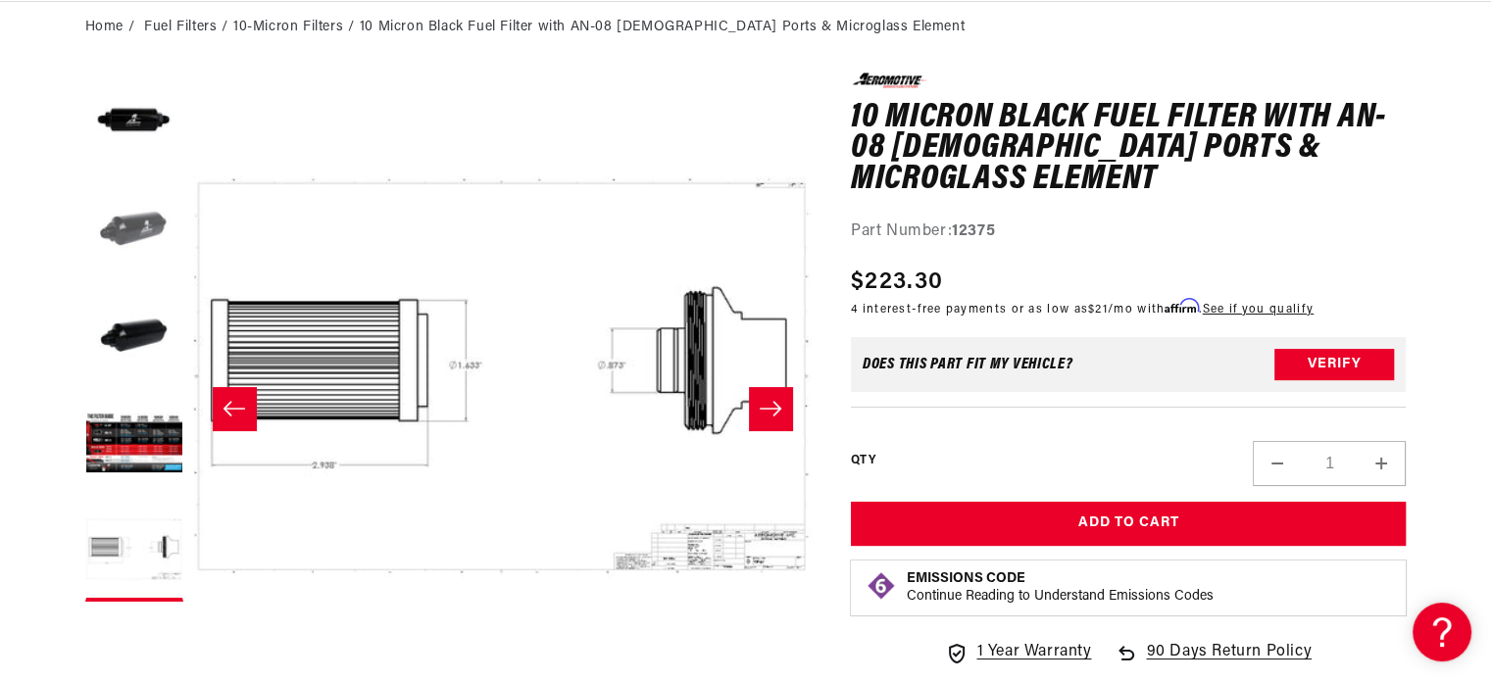
click at [116, 243] on button "Load image 2 in gallery view" at bounding box center [134, 229] width 98 height 98
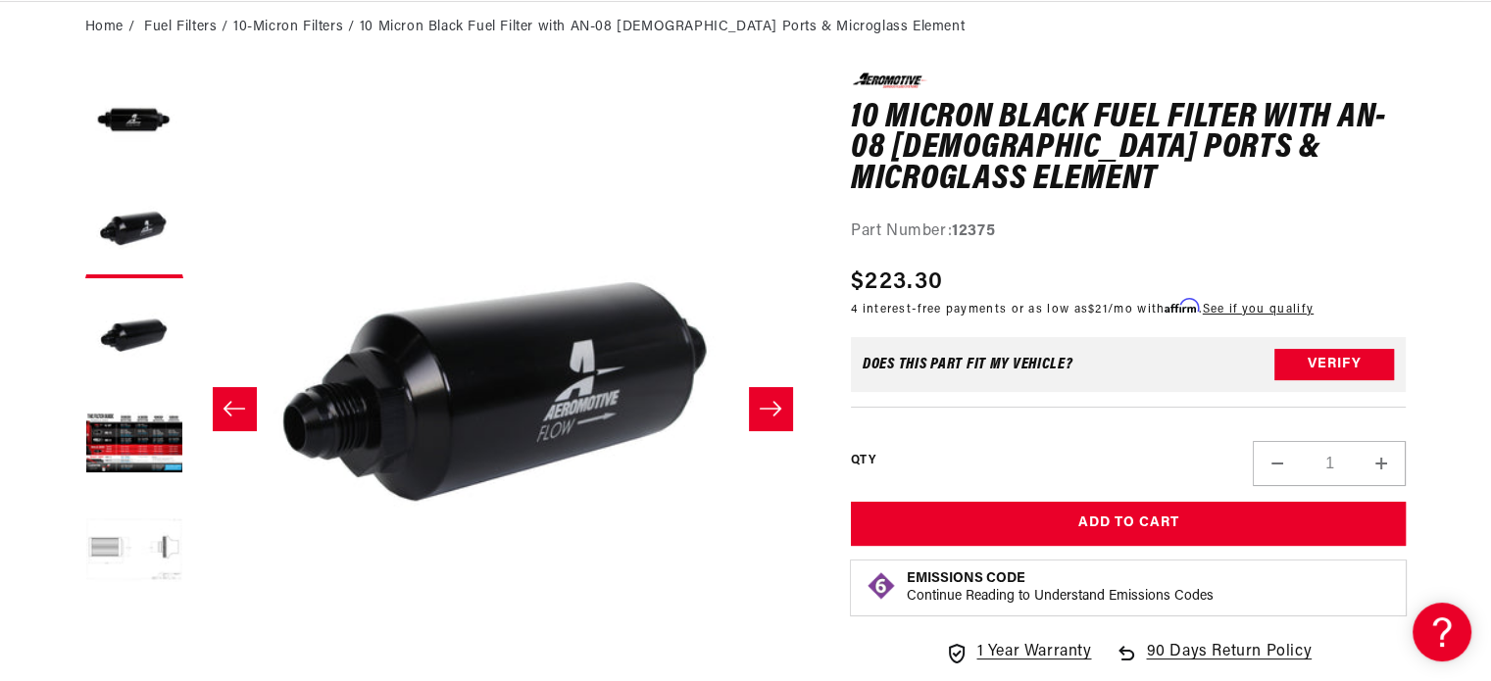
click at [118, 564] on button "Load image 5 in gallery view" at bounding box center [134, 553] width 98 height 98
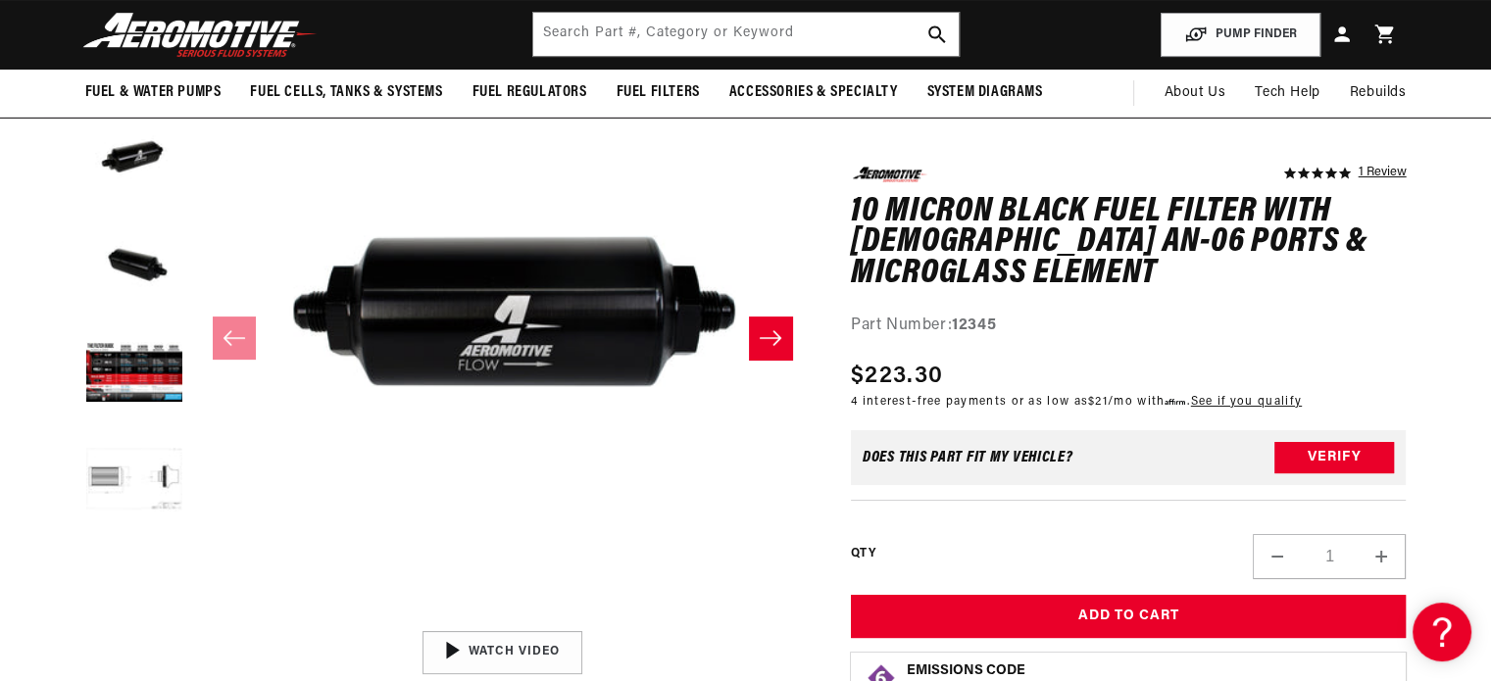
scroll to position [271, 0]
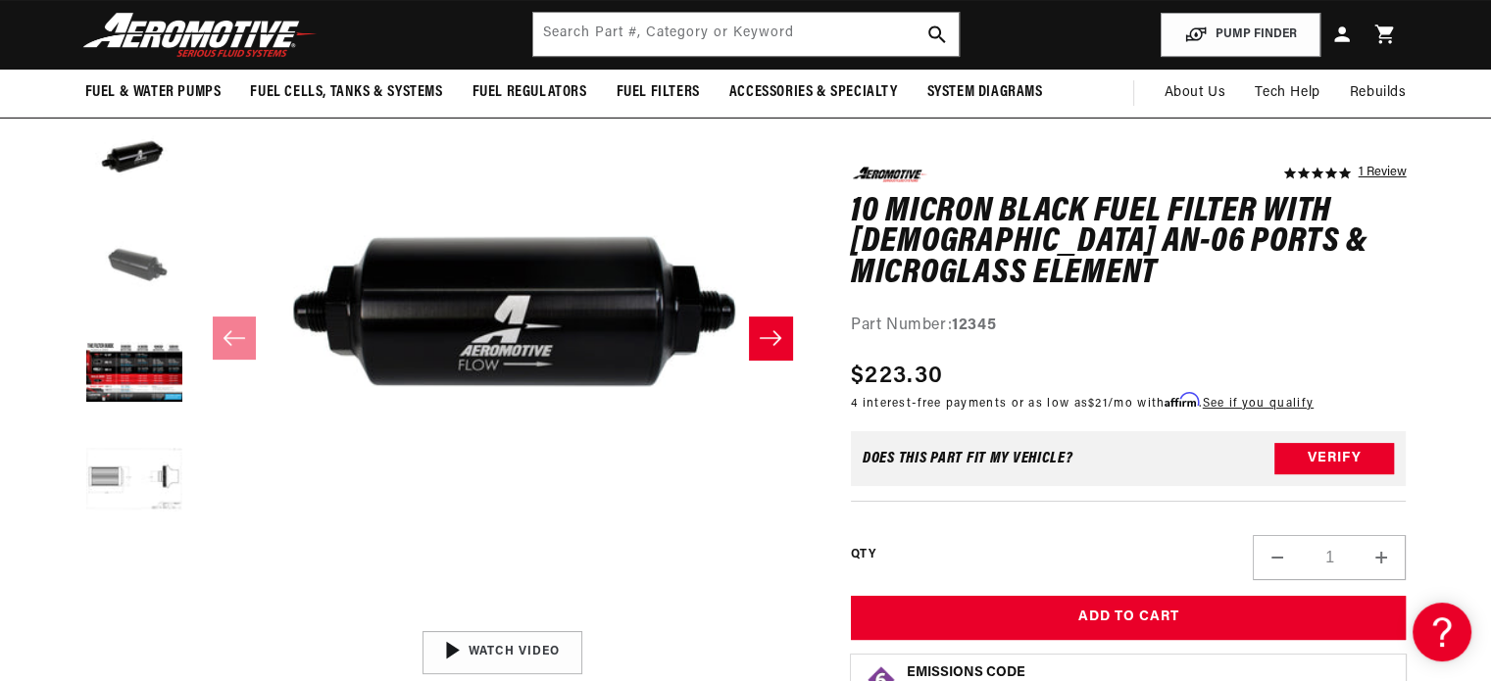
click at [169, 270] on button "Load image 3 in gallery view" at bounding box center [134, 267] width 98 height 98
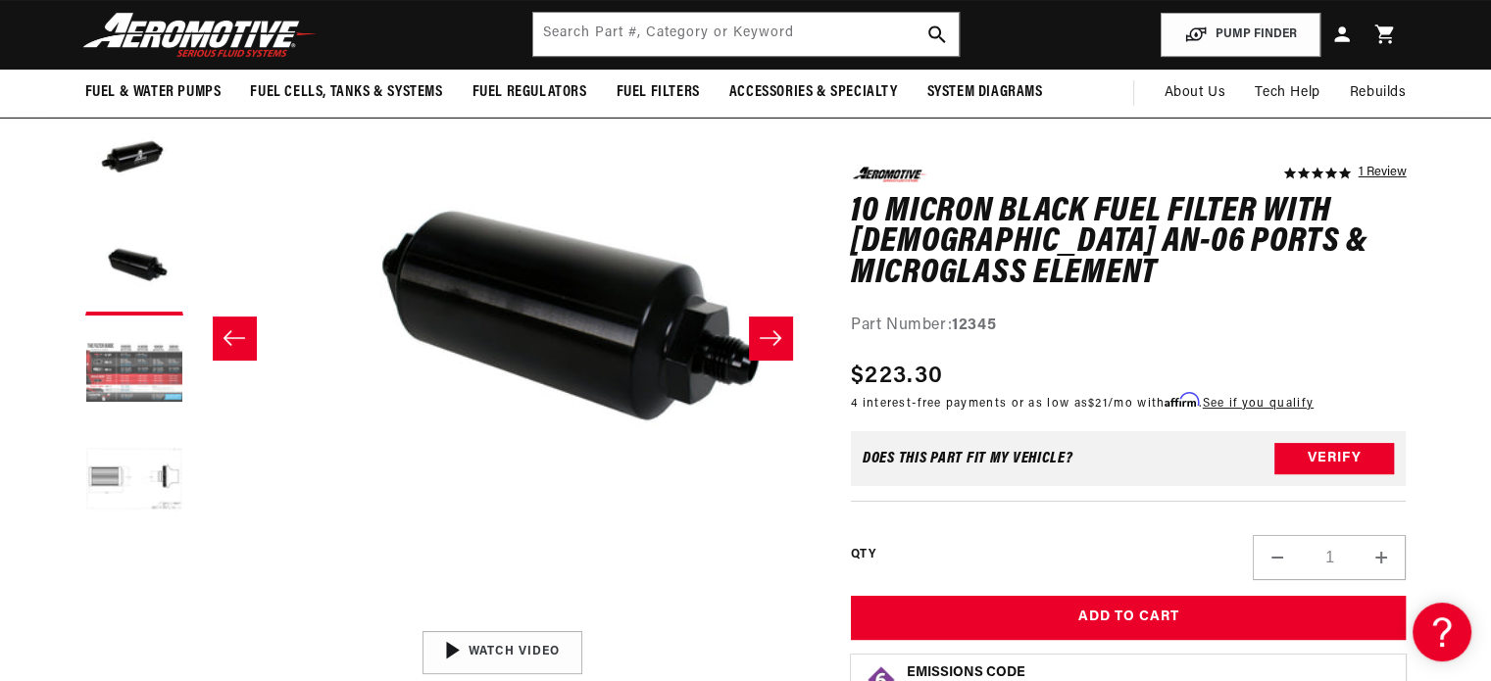
click at [136, 359] on button "Load image 4 in gallery view" at bounding box center [134, 375] width 98 height 98
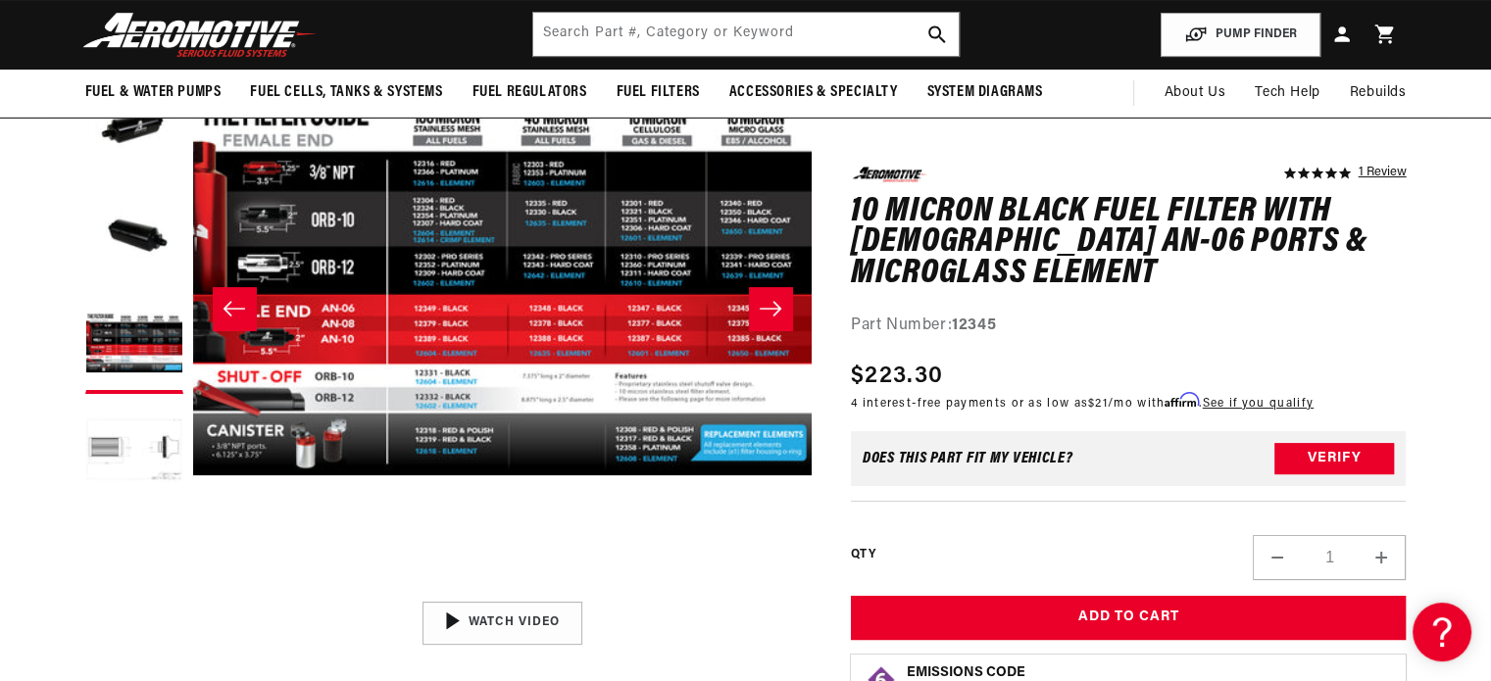
scroll to position [267, 0]
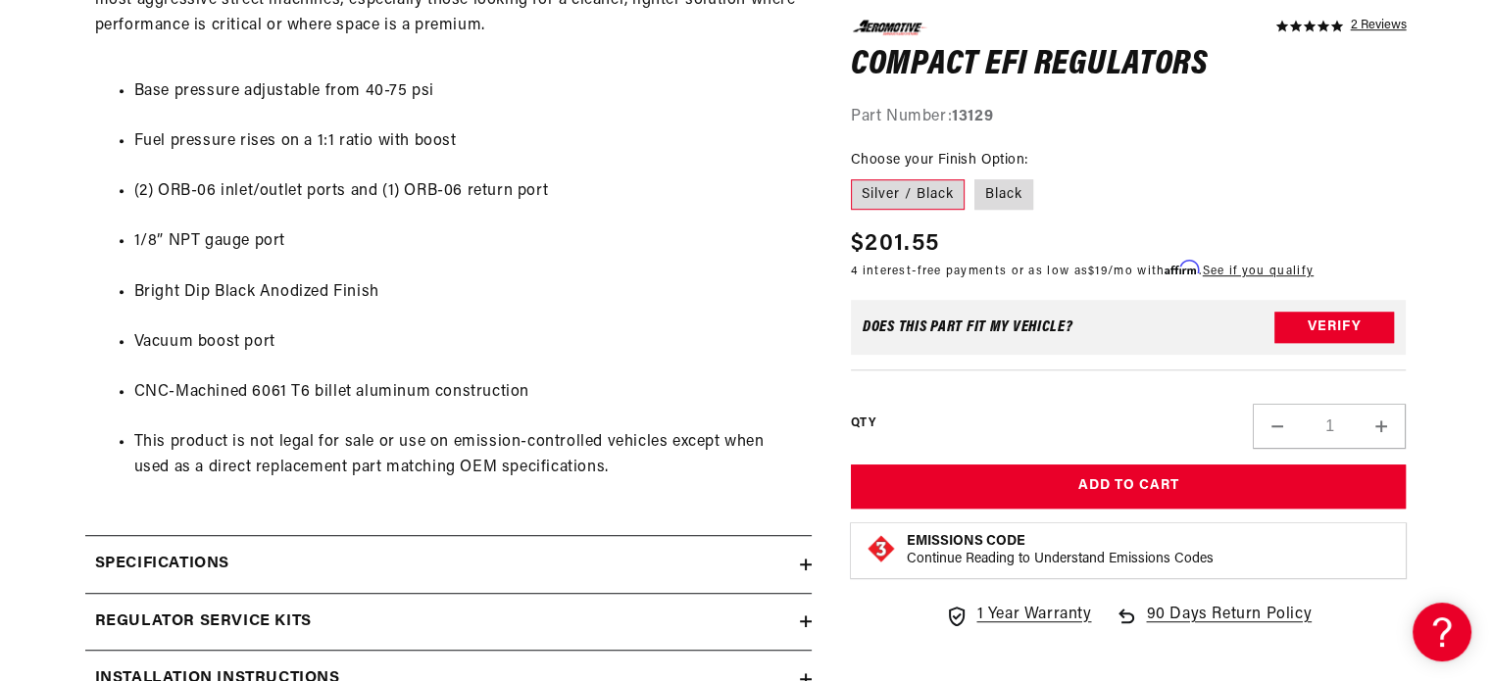
scroll to position [1126, 0]
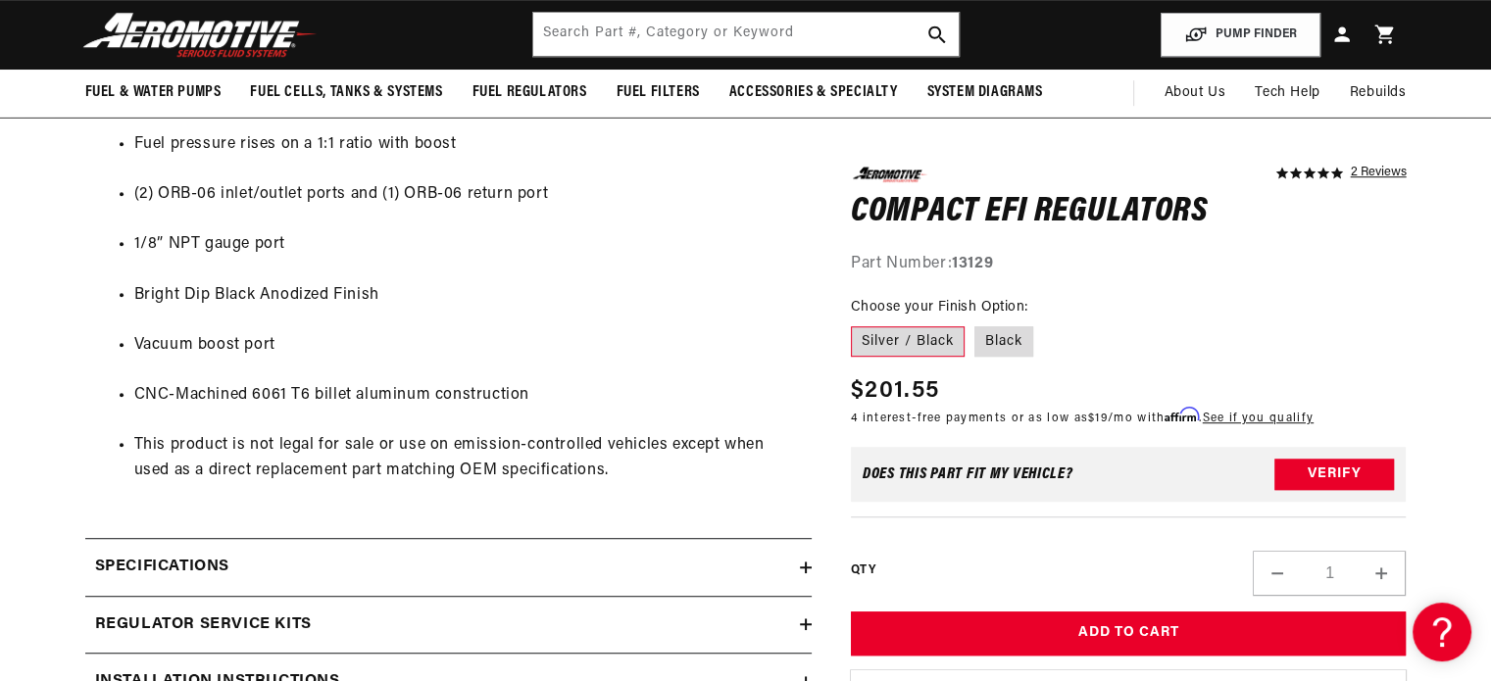
click at [695, 600] on summary "Regulator Service Kits" at bounding box center [448, 625] width 727 height 57
click at [695, 574] on div "Specifications" at bounding box center [442, 567] width 715 height 25
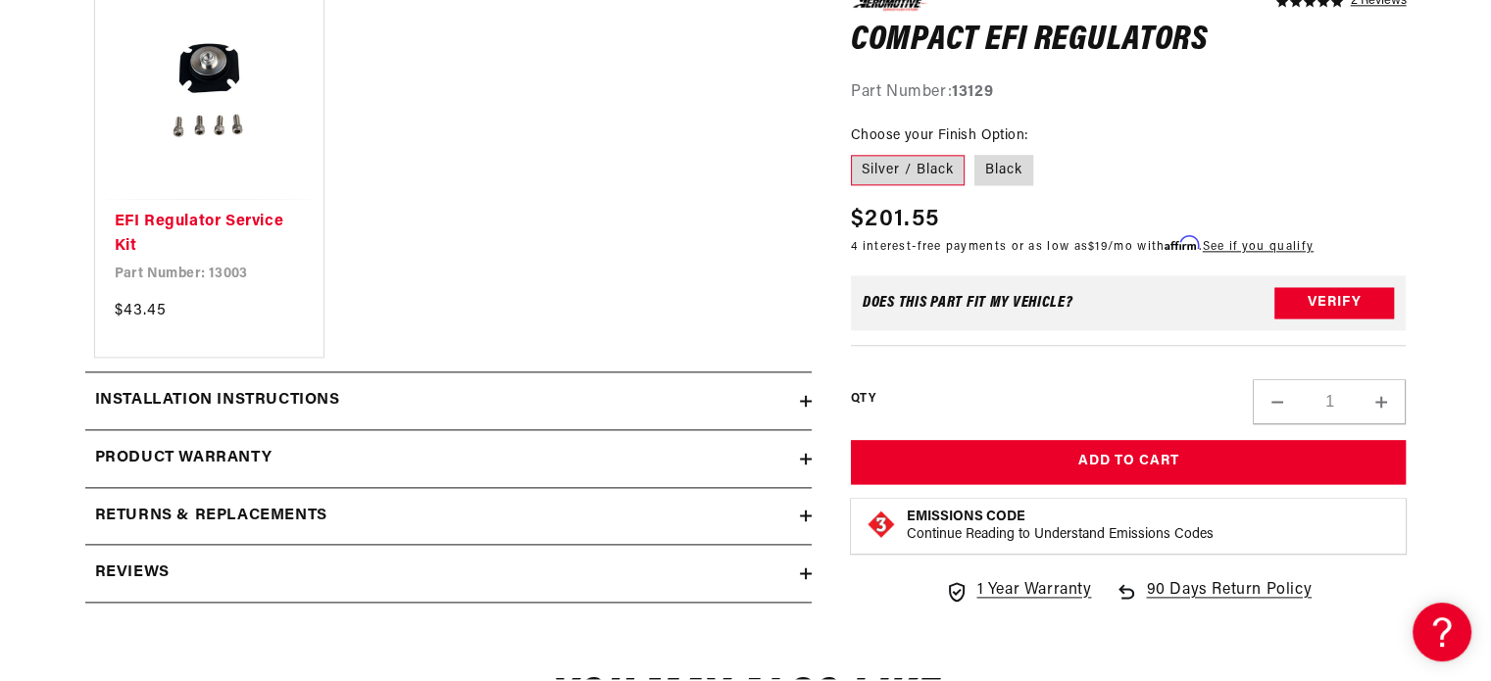
scroll to position [2666, 0]
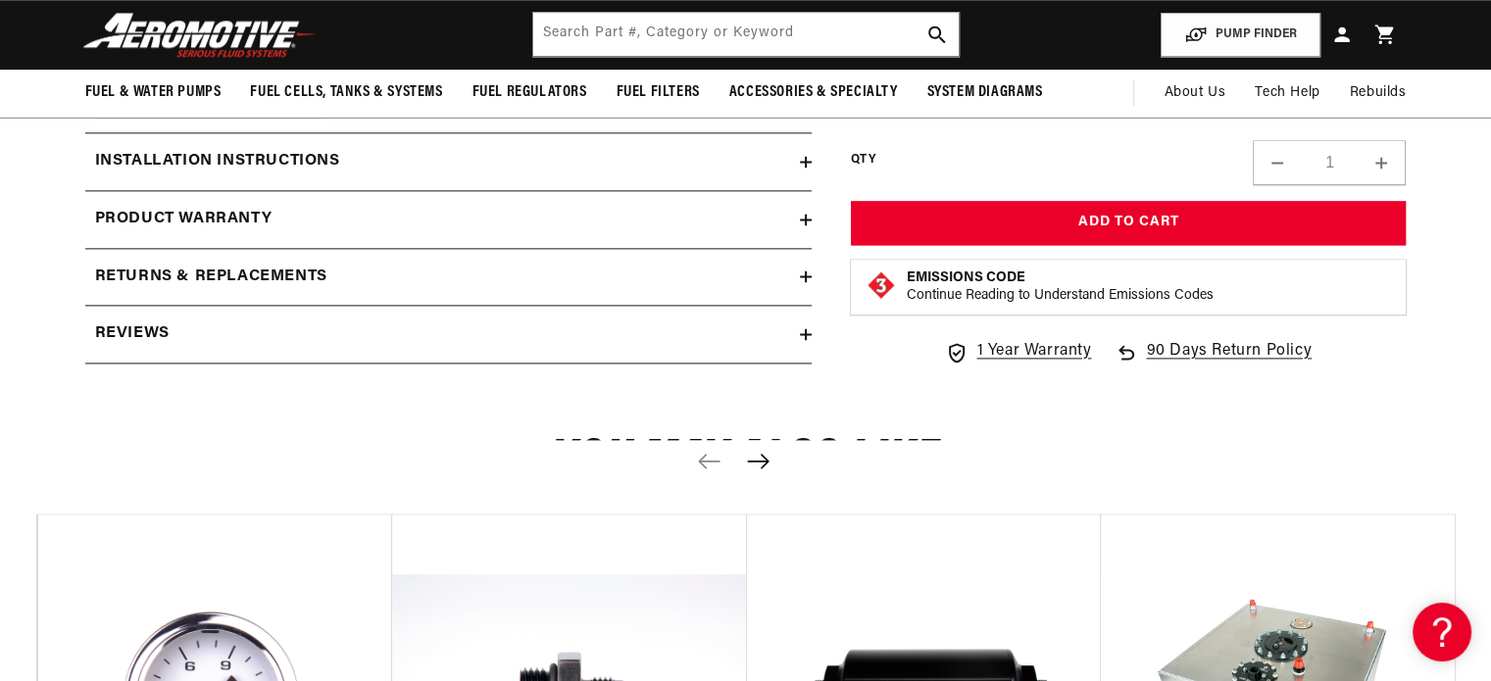
click at [718, 220] on div "Product warranty" at bounding box center [442, 219] width 715 height 25
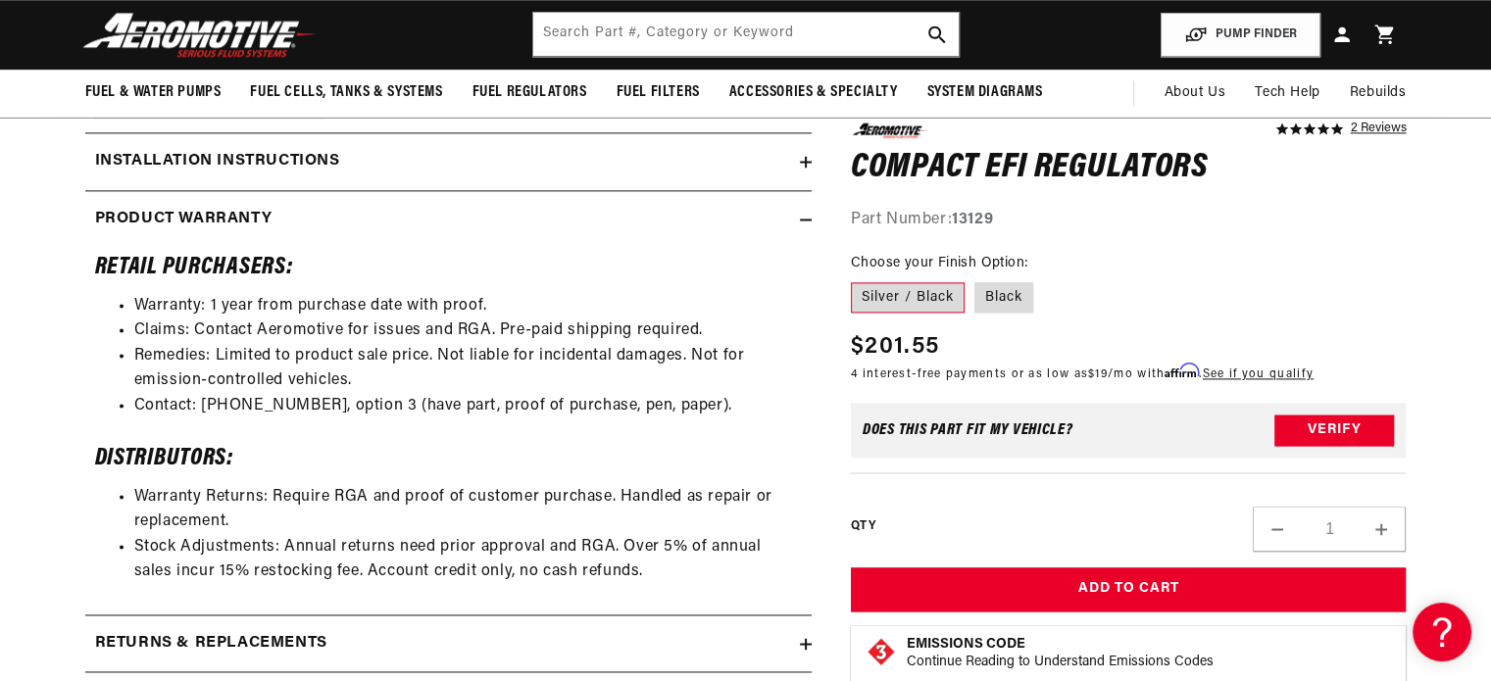
click at [757, 175] on div "Installation Instructions" at bounding box center [442, 161] width 715 height 25
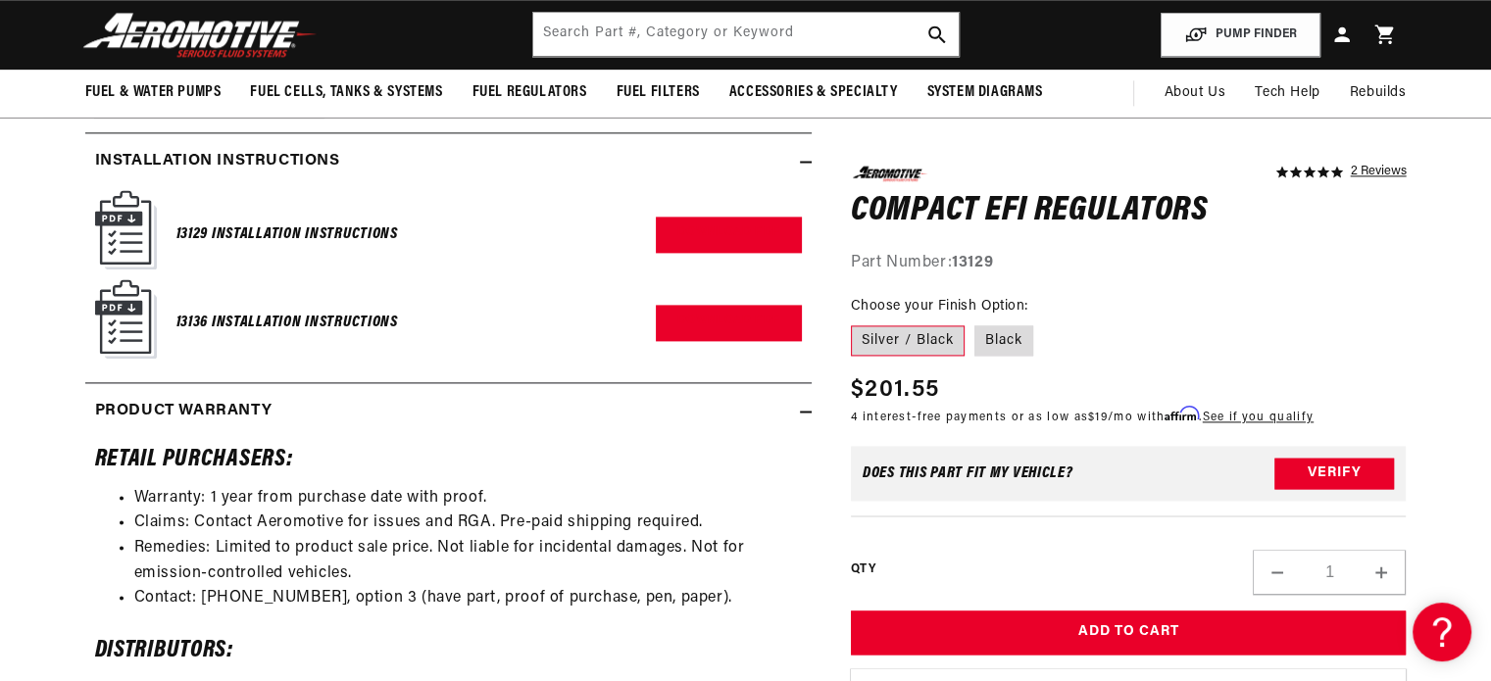
click at [656, 215] on div "13129 Installation Instructions Download PDF" at bounding box center [448, 234] width 707 height 89
click at [669, 234] on link "Download PDF" at bounding box center [729, 235] width 146 height 36
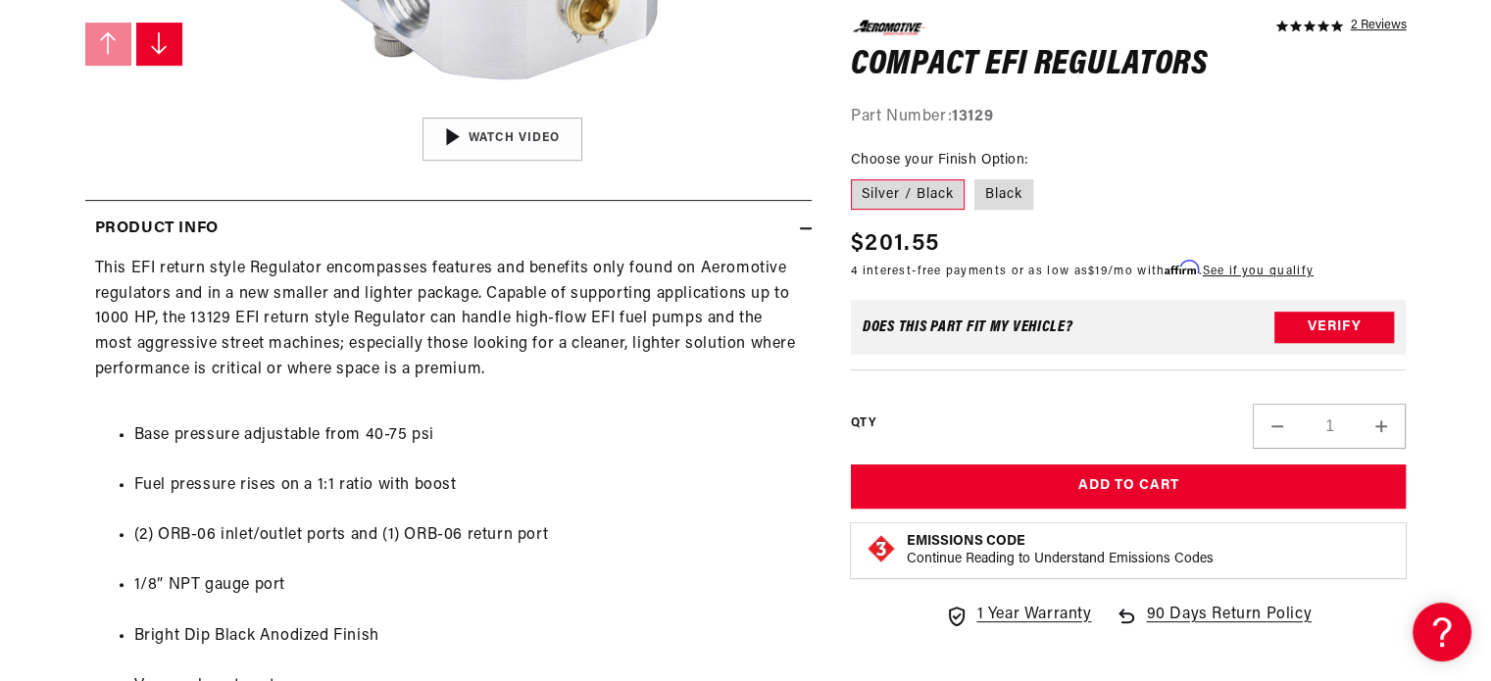
scroll to position [790, 0]
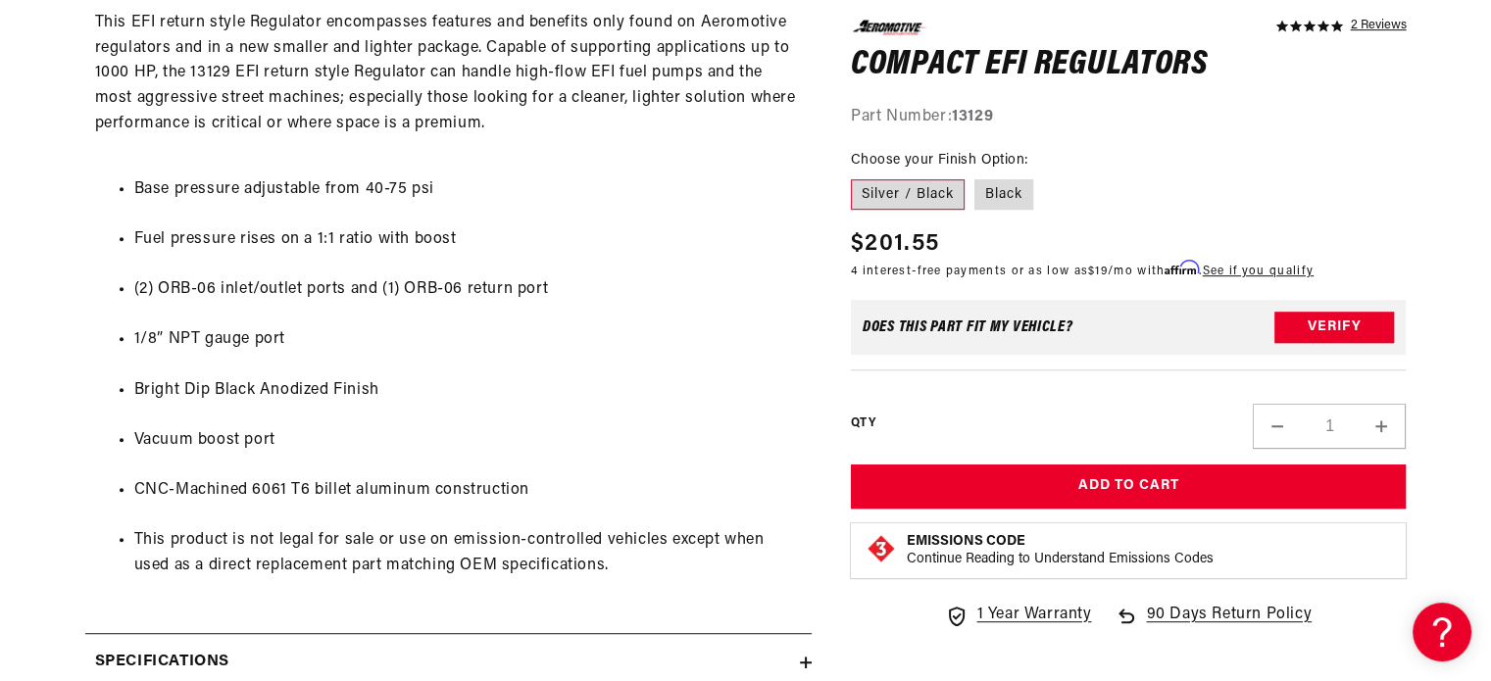
scroll to position [1583, 0]
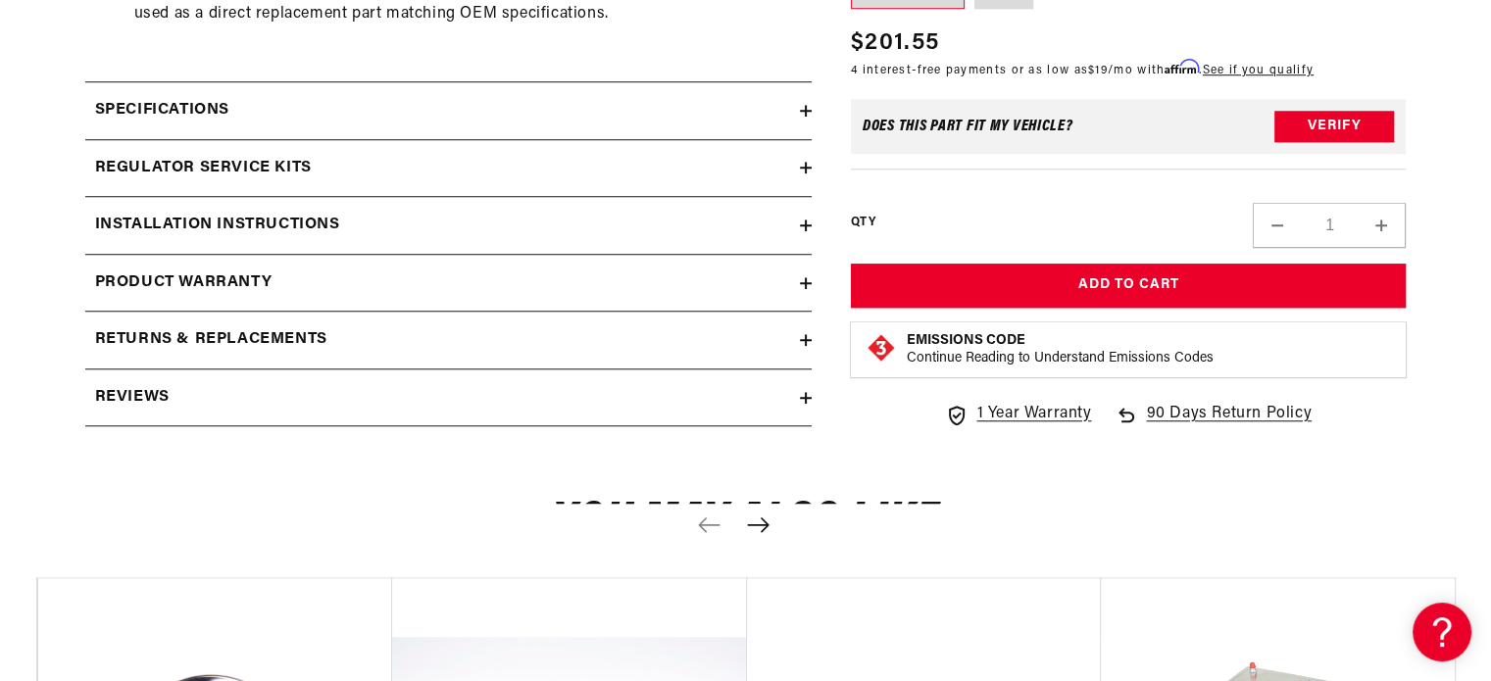
click at [580, 98] on div "Specifications" at bounding box center [442, 110] width 715 height 25
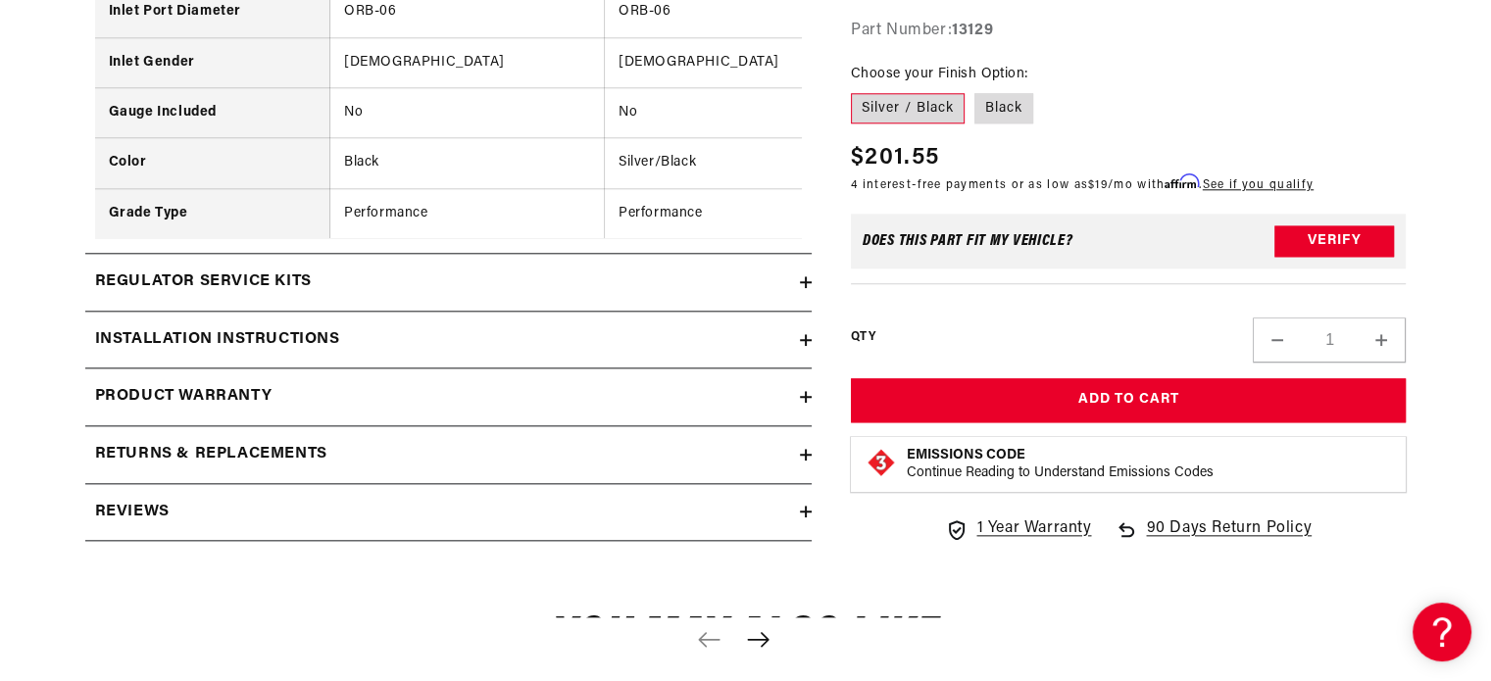
scroll to position [2130, 0]
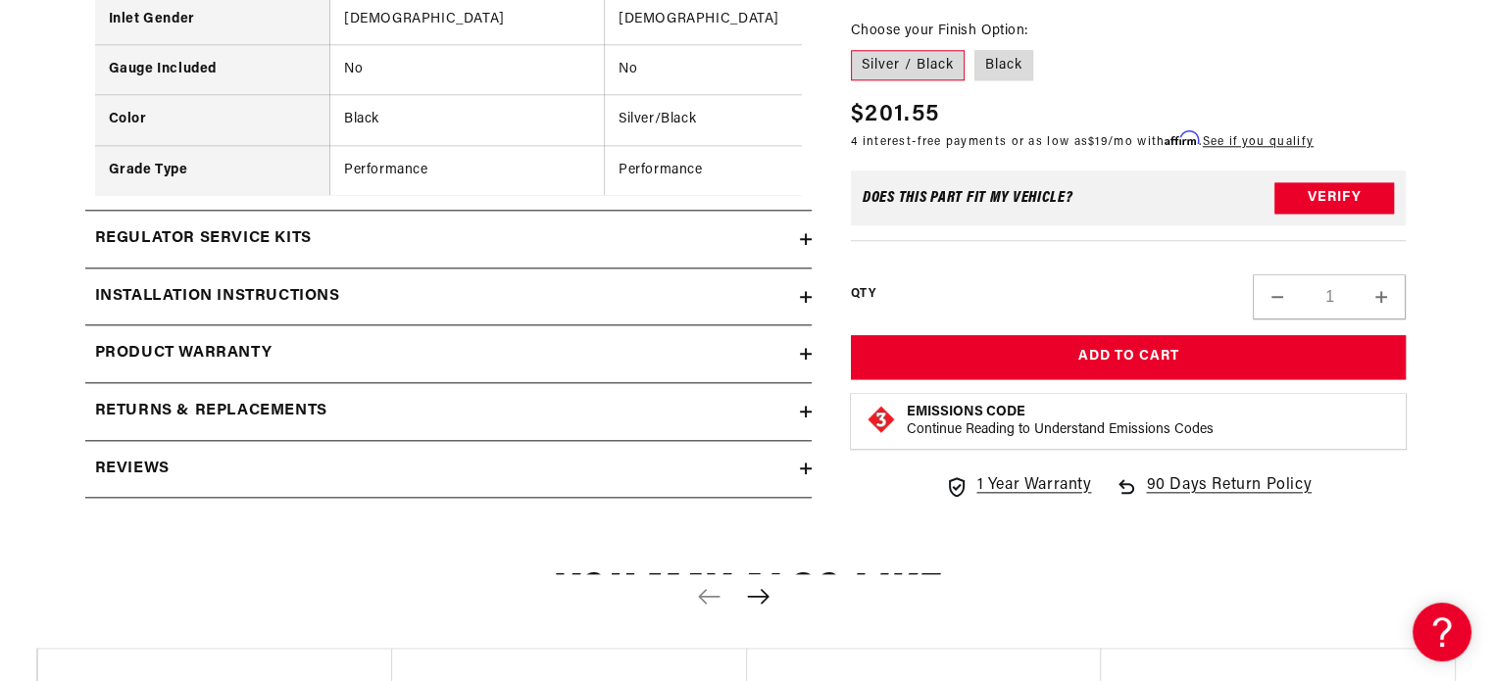
click at [532, 310] on div "Installation Instructions" at bounding box center [442, 296] width 715 height 25
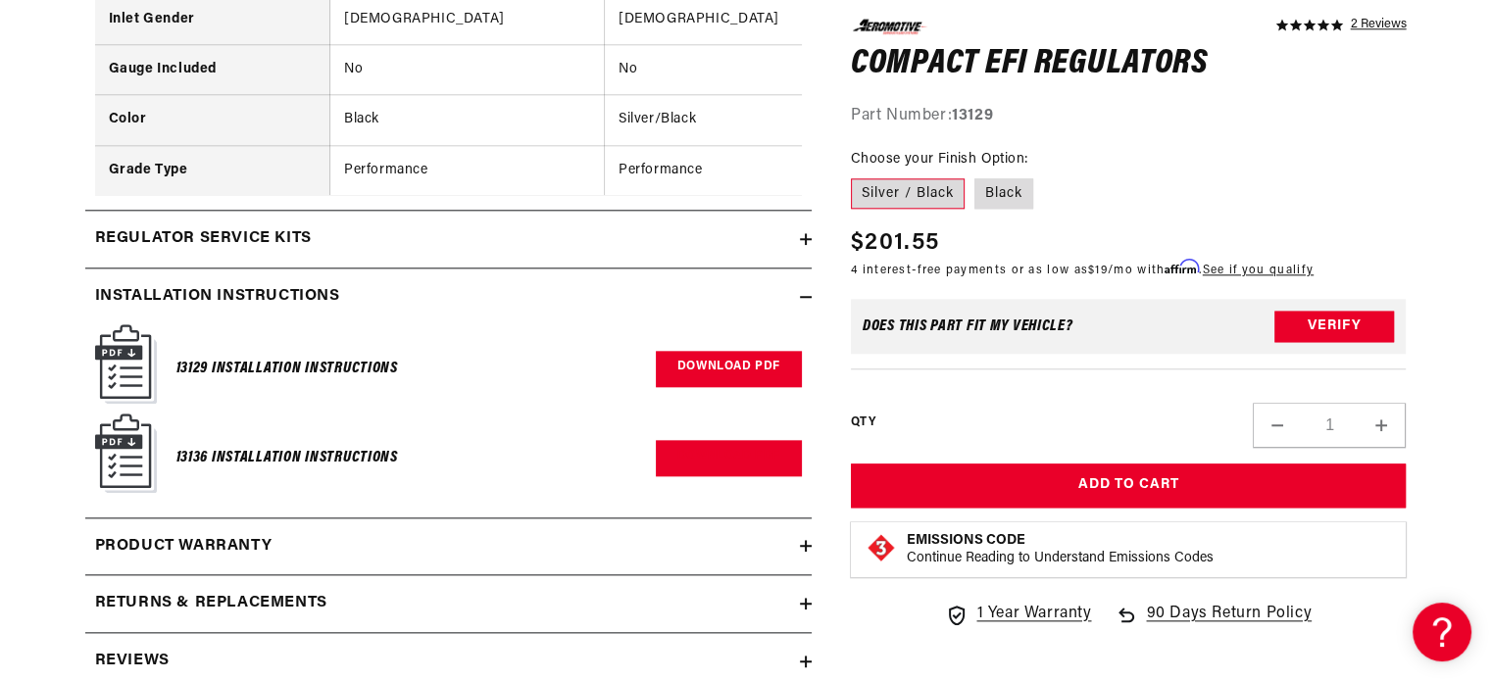
click at [718, 375] on link "Download PDF" at bounding box center [729, 369] width 146 height 36
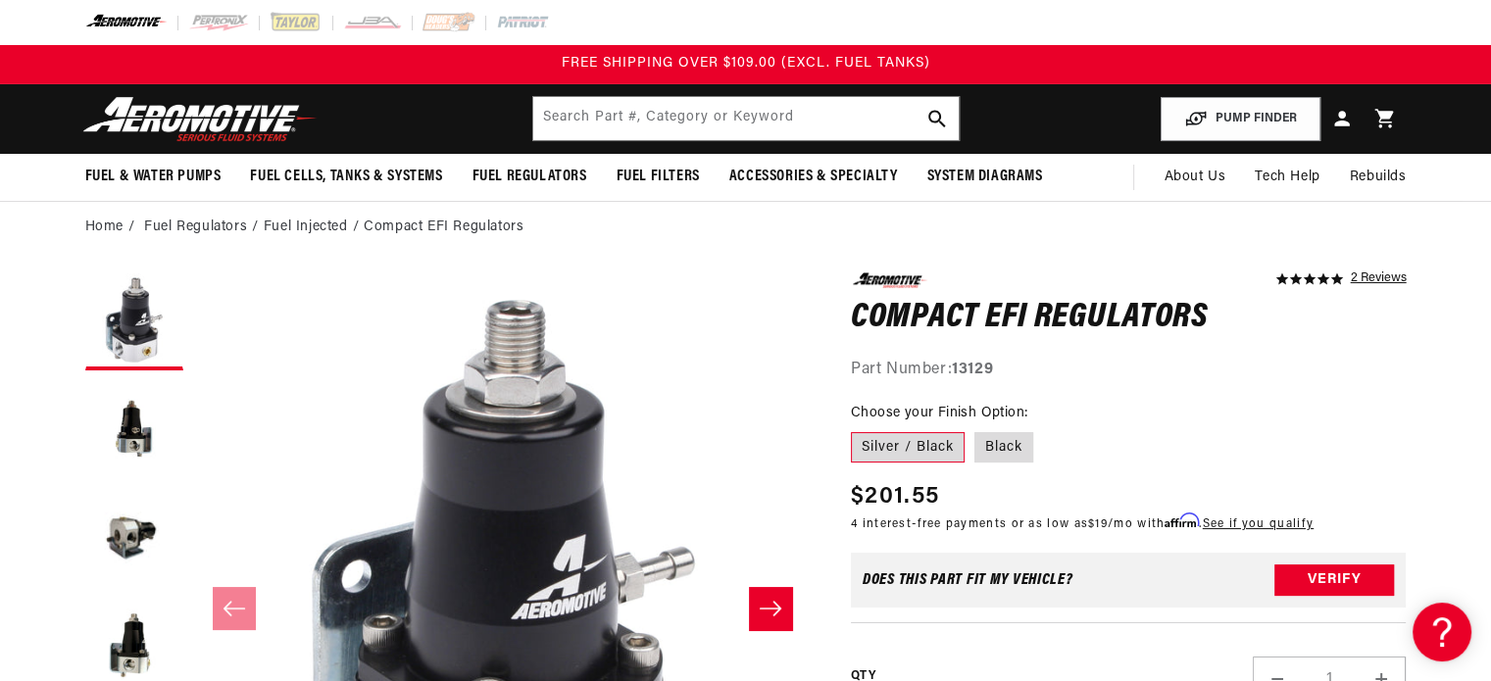
scroll to position [247, 0]
